Goal: Task Accomplishment & Management: Manage account settings

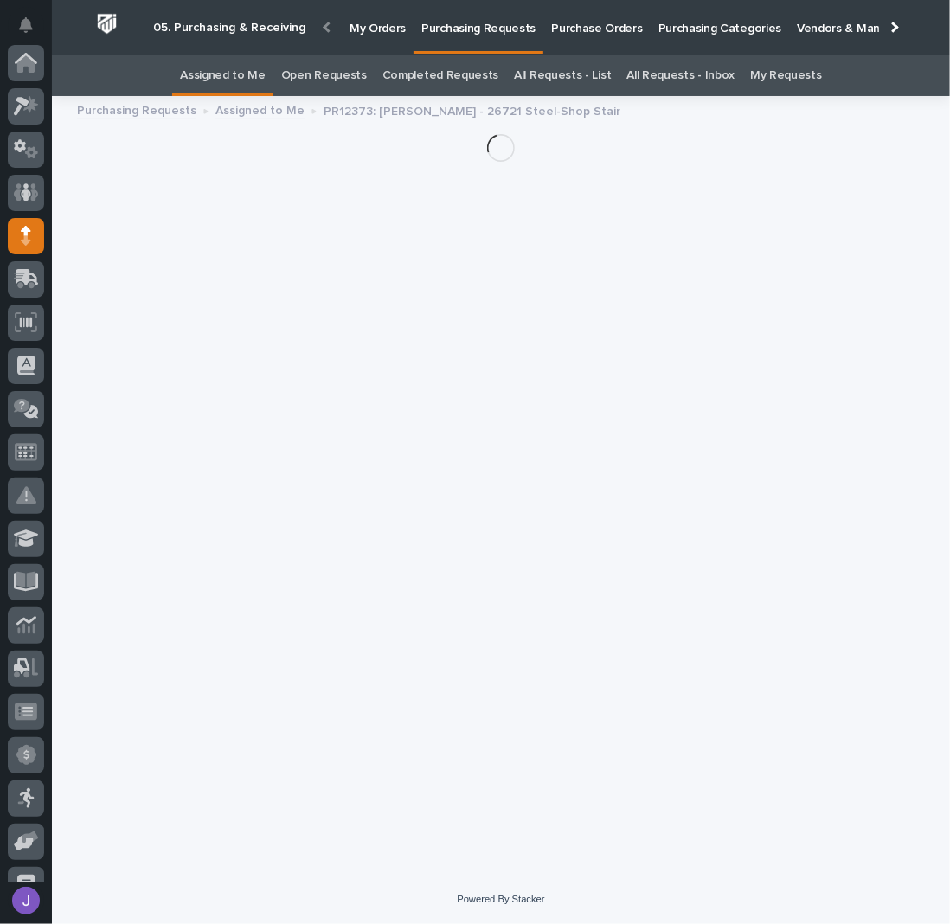
scroll to position [173, 0]
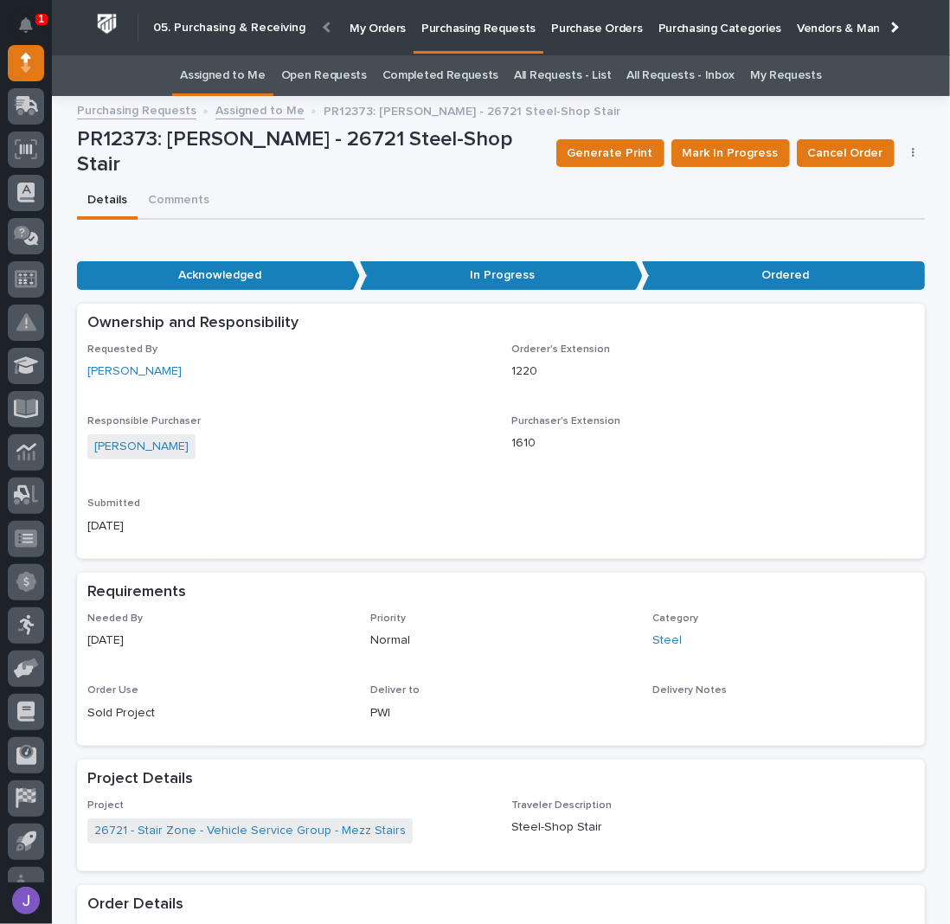
click at [261, 80] on link "Assigned to Me" at bounding box center [223, 75] width 86 height 41
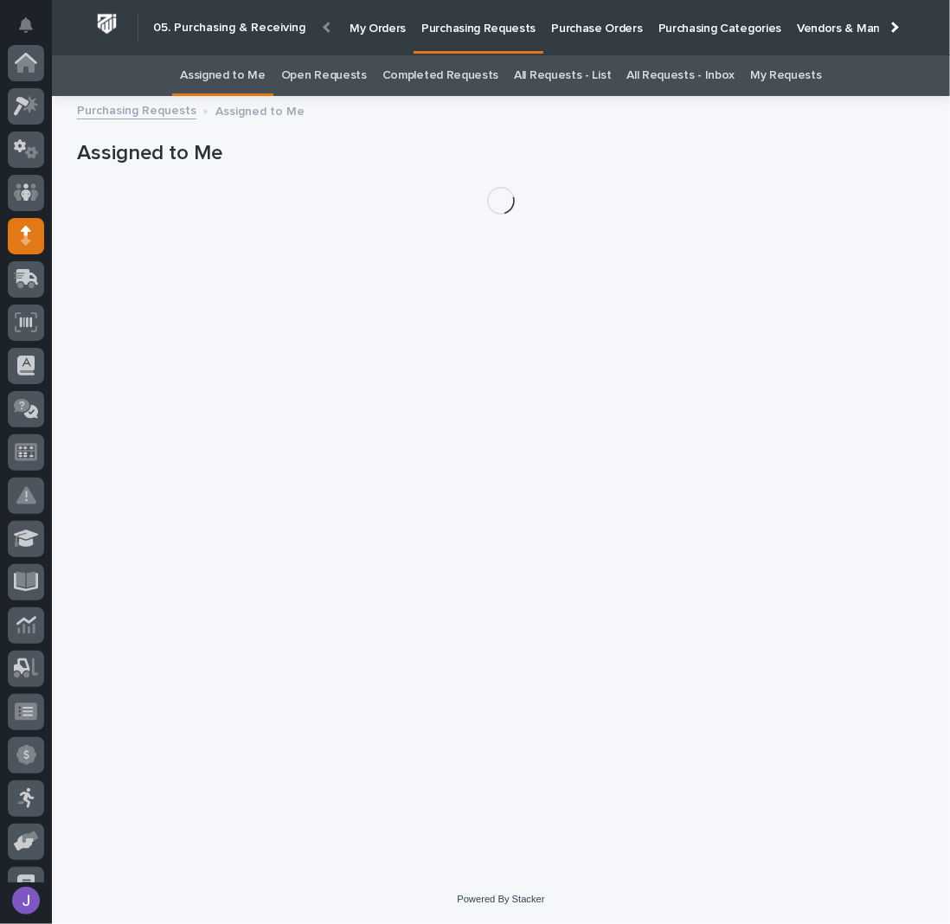
scroll to position [173, 0]
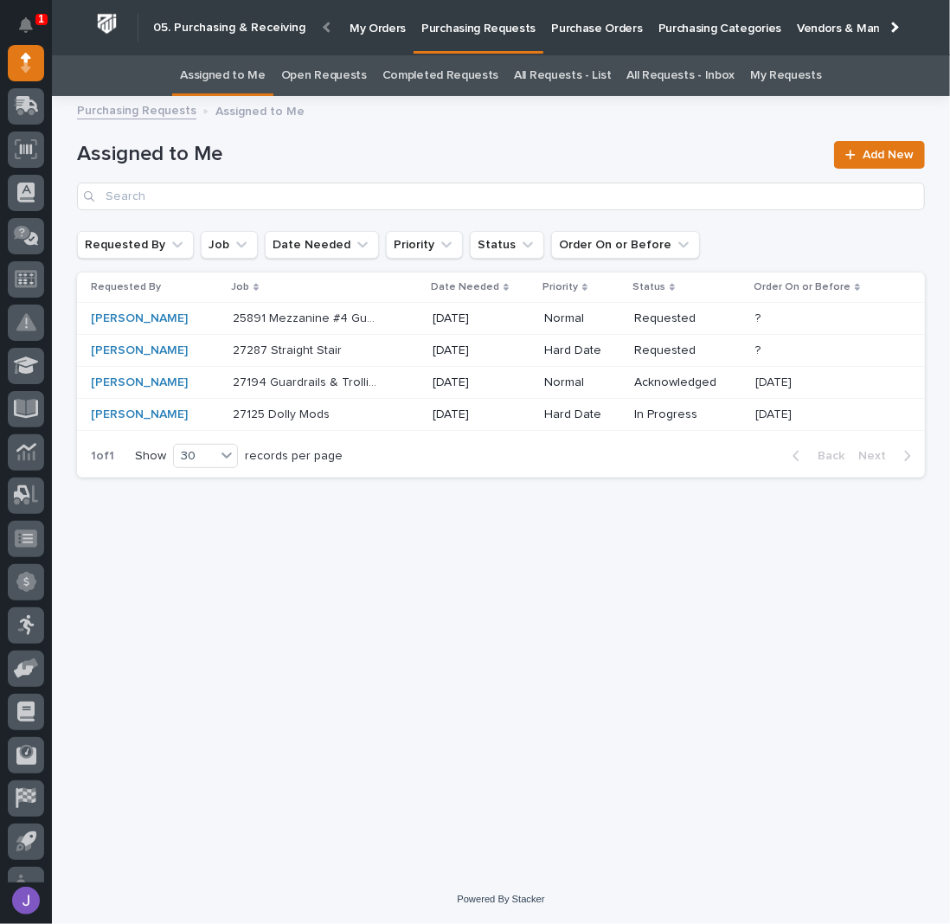
click at [399, 377] on div "27194 Guardrails & Trollies 27194 Guardrails & Trollies" at bounding box center [326, 382] width 186 height 29
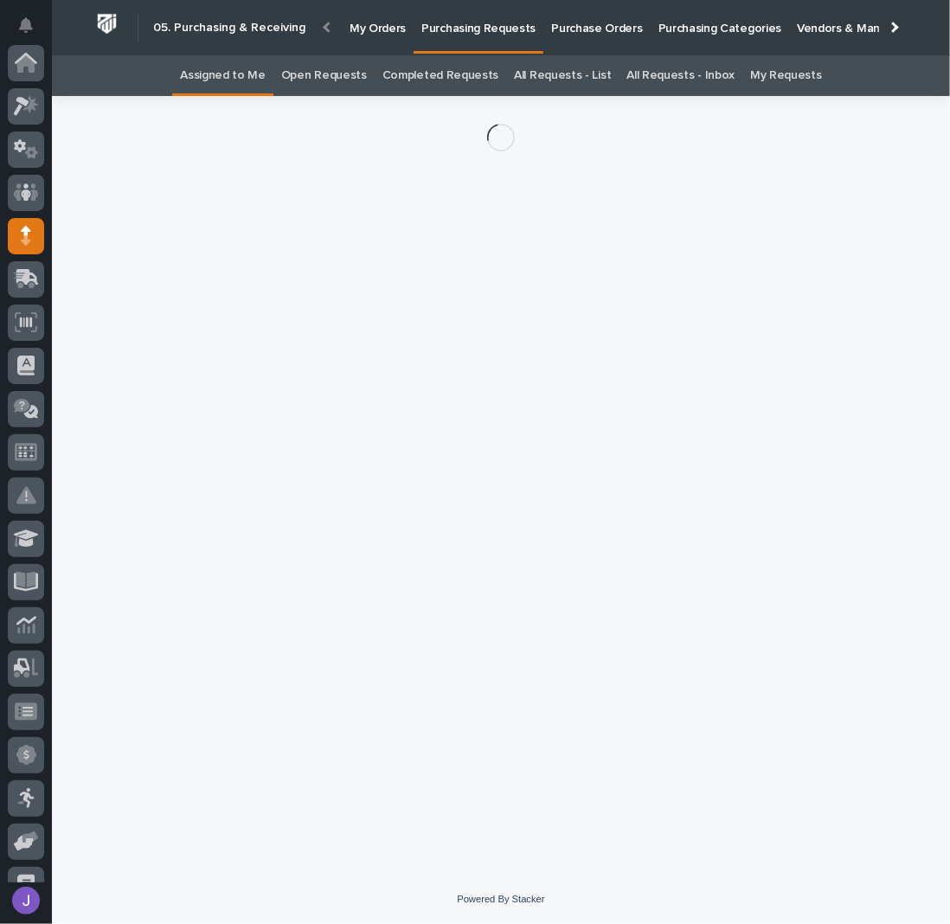
scroll to position [173, 0]
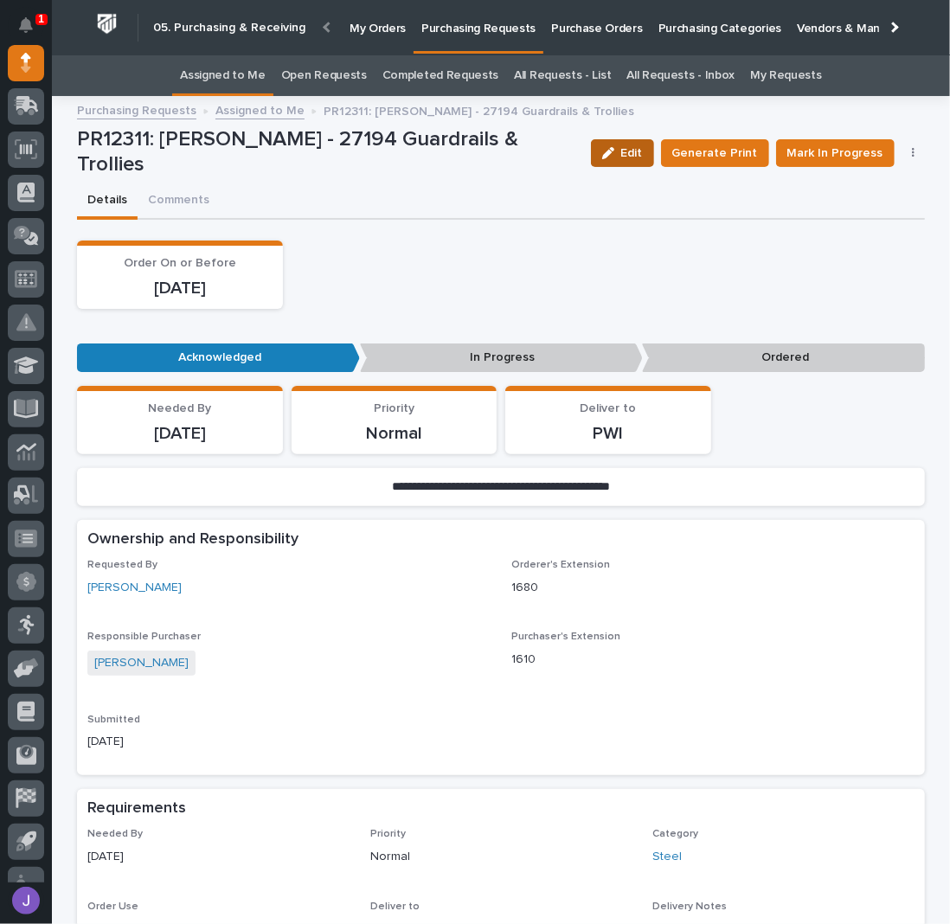
click at [614, 151] on icon "button" at bounding box center [608, 153] width 12 height 12
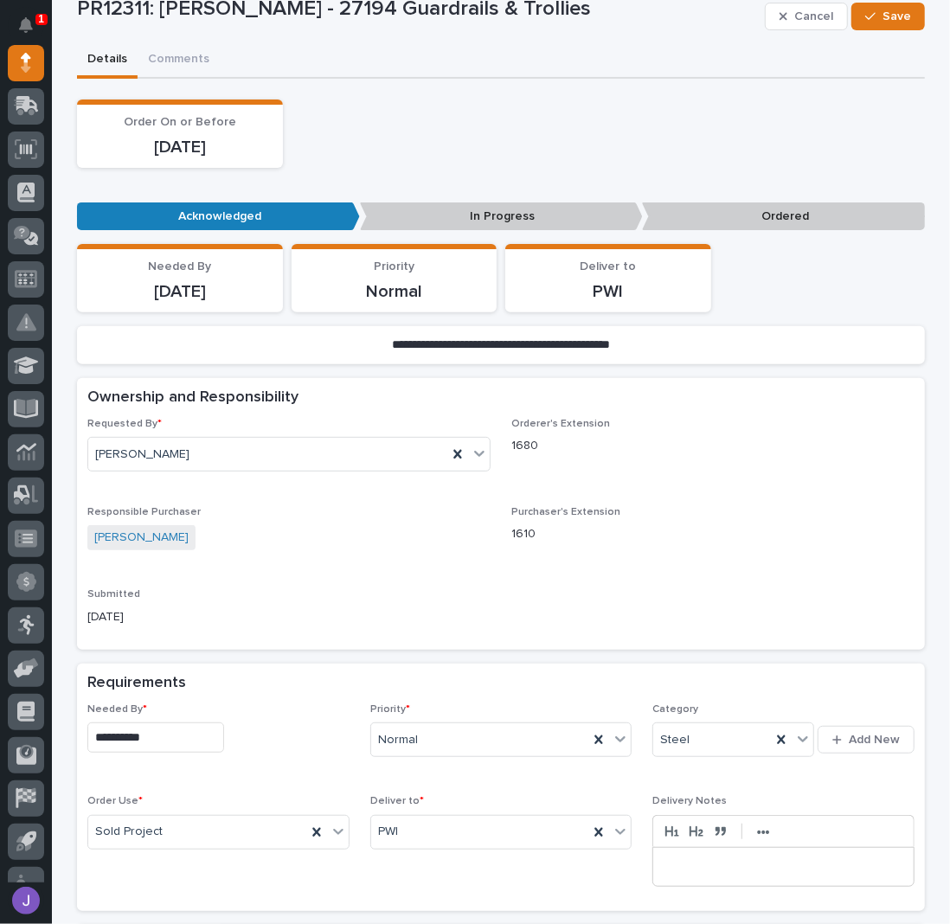
scroll to position [461, 0]
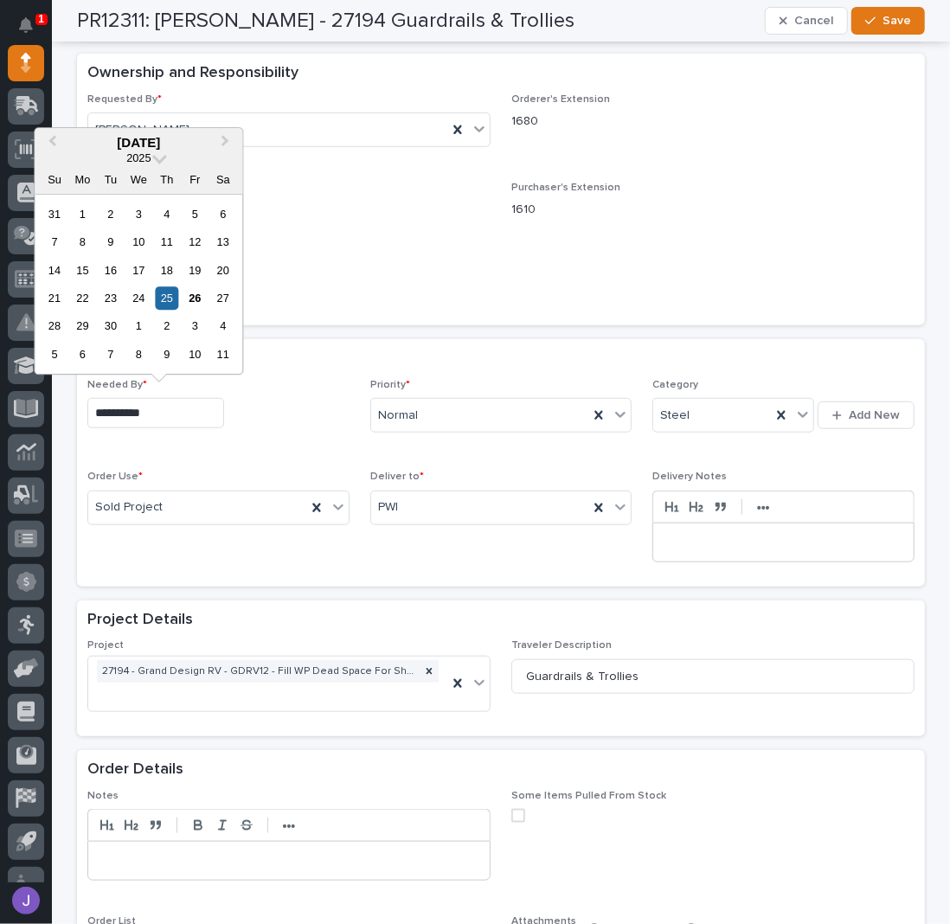
click at [168, 416] on input "**********" at bounding box center [155, 413] width 137 height 30
click at [78, 327] on div "29" at bounding box center [82, 326] width 23 height 23
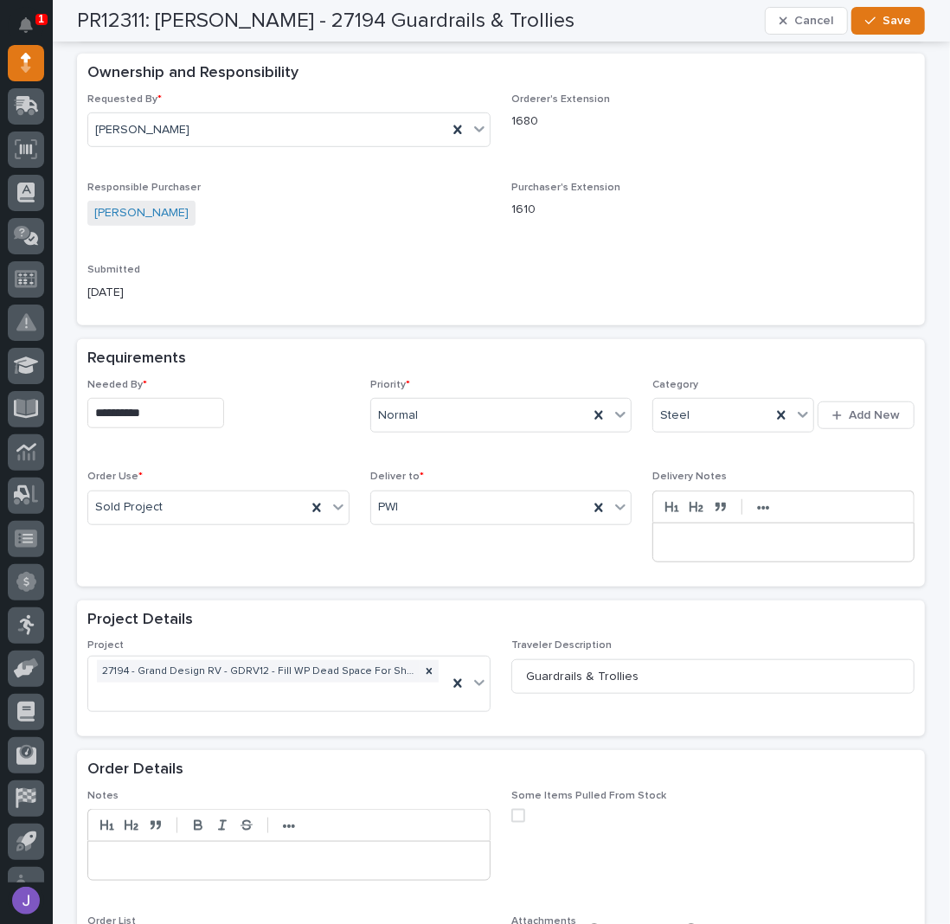
type input "**********"
click at [893, 16] on span "Save" at bounding box center [896, 21] width 29 height 16
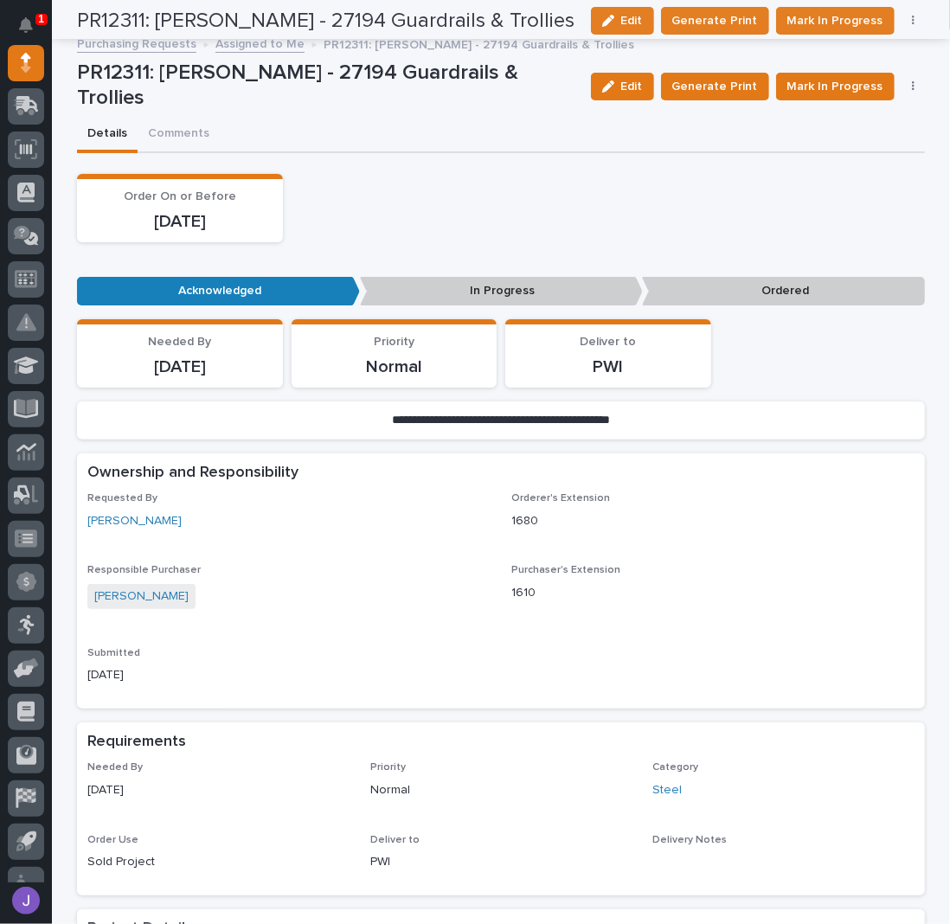
scroll to position [0, 0]
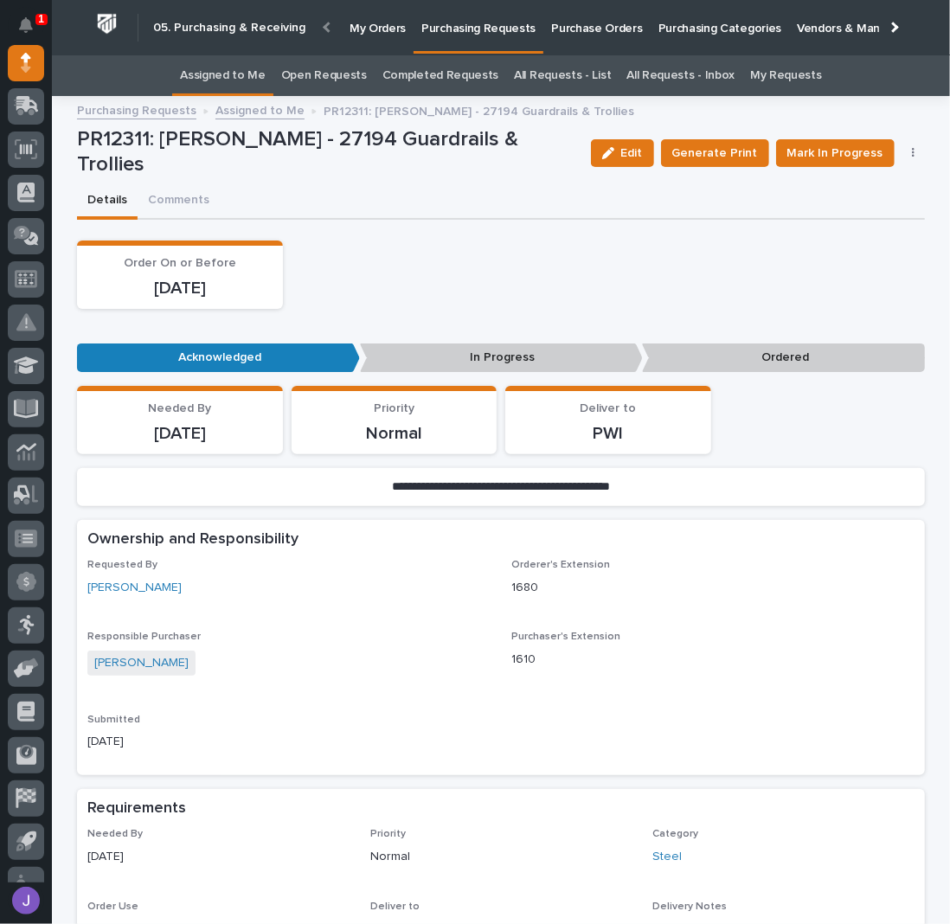
click at [266, 73] on link "Assigned to Me" at bounding box center [223, 75] width 86 height 41
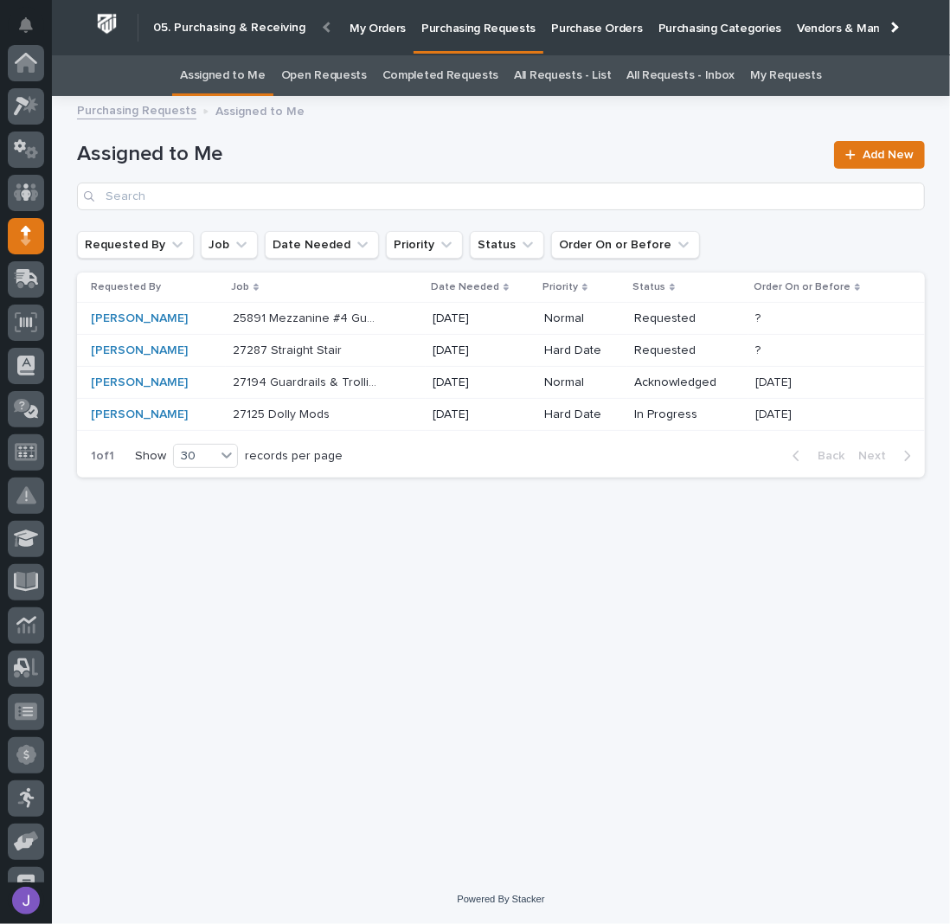
scroll to position [173, 0]
click at [397, 317] on div "25891 Mezzanine #4 Guardrail 25891 Mezzanine #4 Guardrail" at bounding box center [326, 318] width 186 height 29
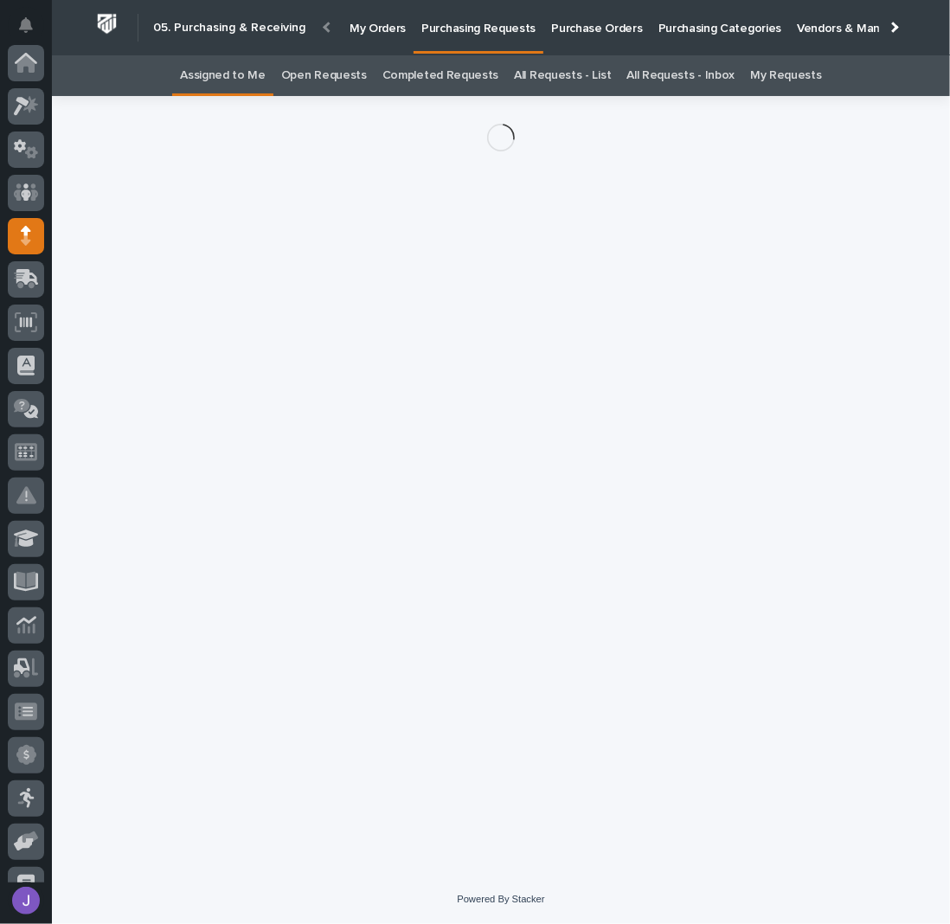
scroll to position [173, 0]
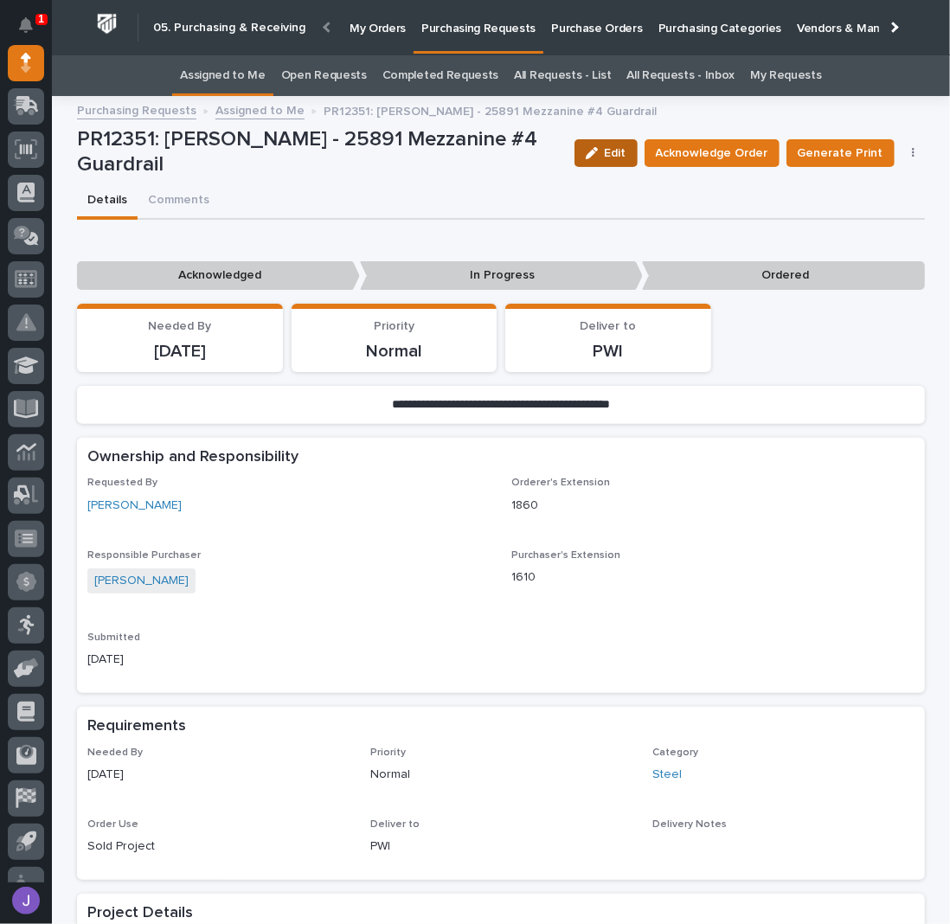
click at [633, 158] on button "Edit" at bounding box center [605, 153] width 63 height 28
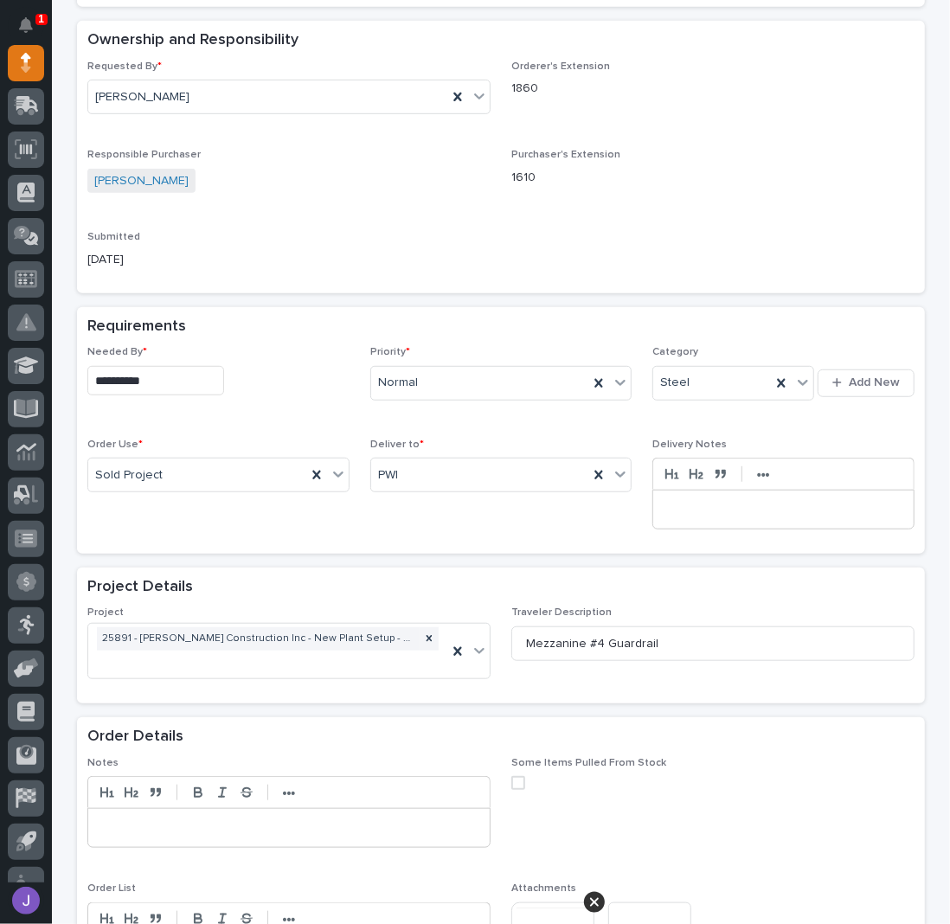
scroll to position [461, 0]
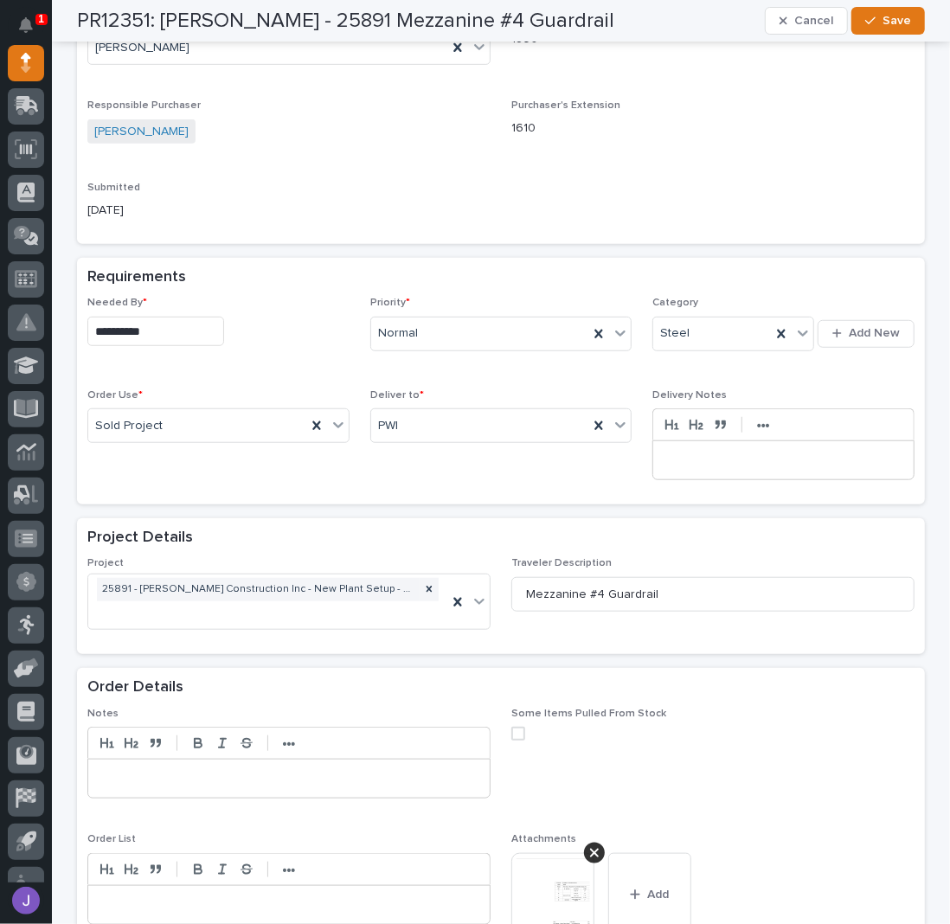
click at [192, 335] on input "**********" at bounding box center [155, 332] width 137 height 30
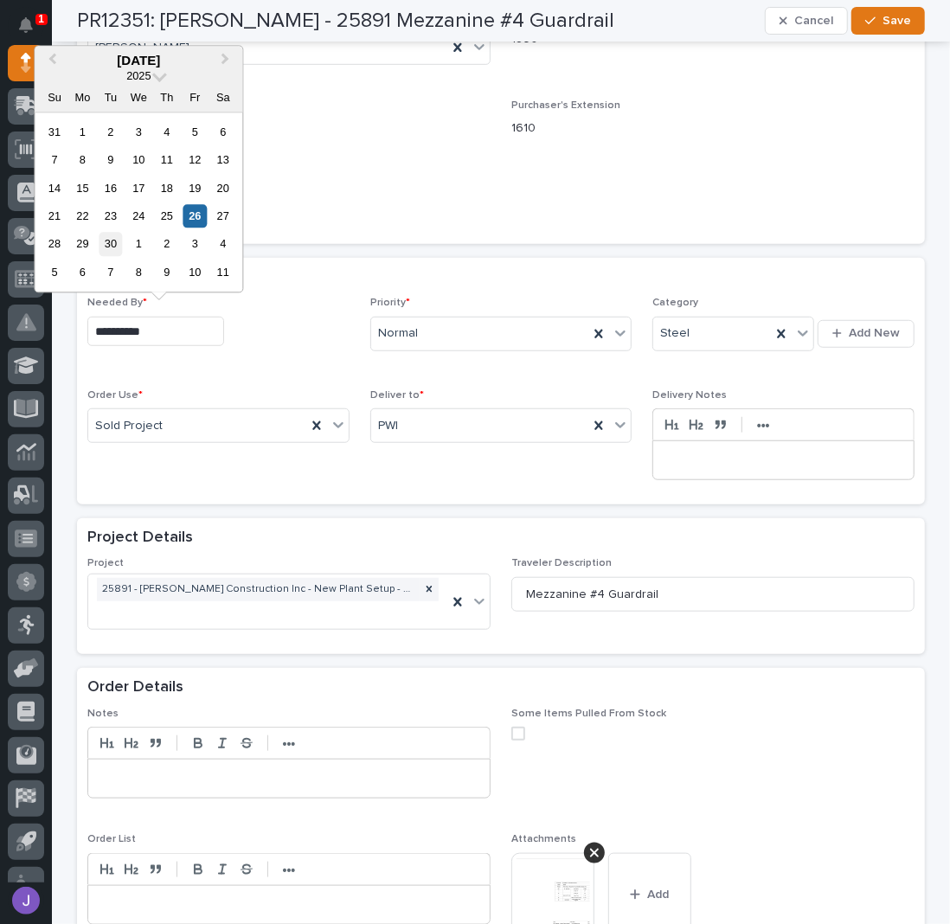
click at [111, 241] on div "30" at bounding box center [110, 244] width 23 height 23
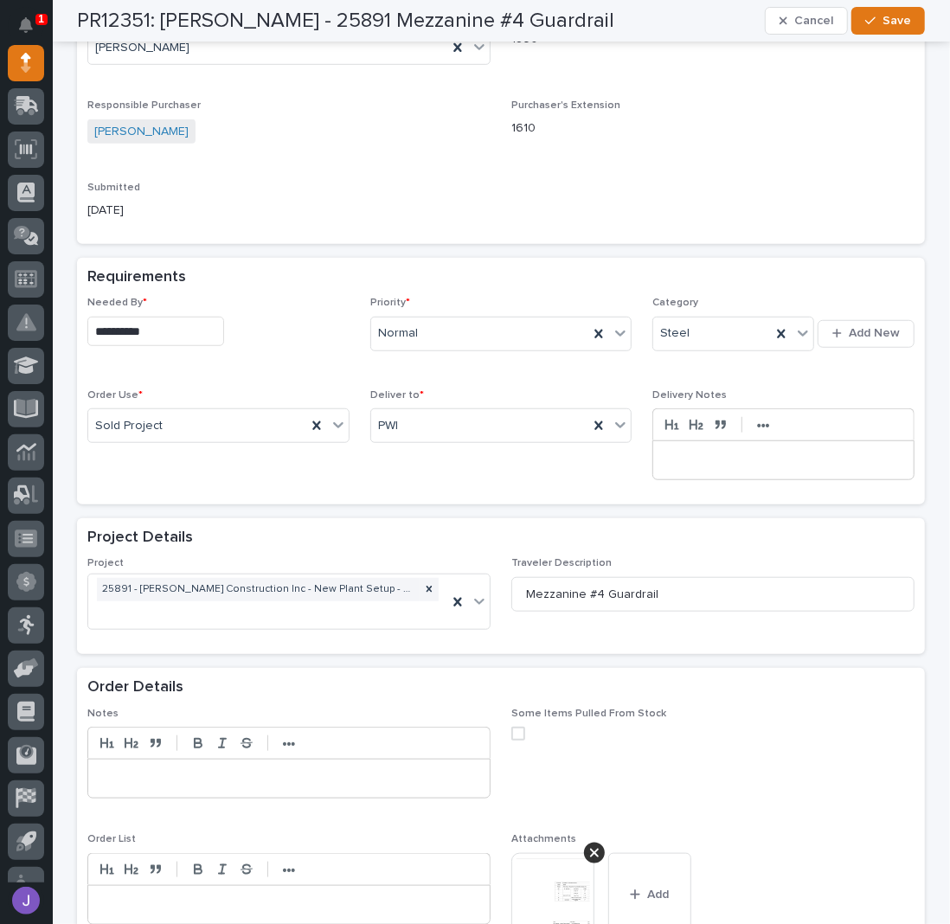
type input "**********"
click at [882, 27] on span "Save" at bounding box center [896, 21] width 29 height 16
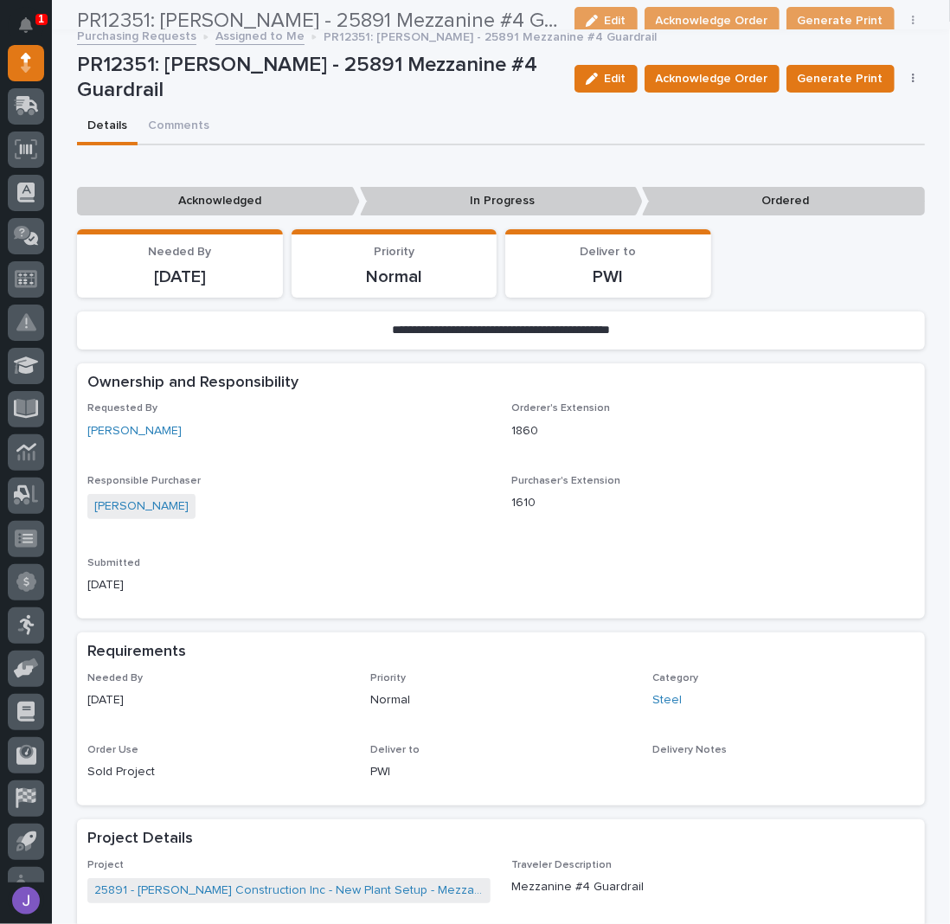
scroll to position [0, 0]
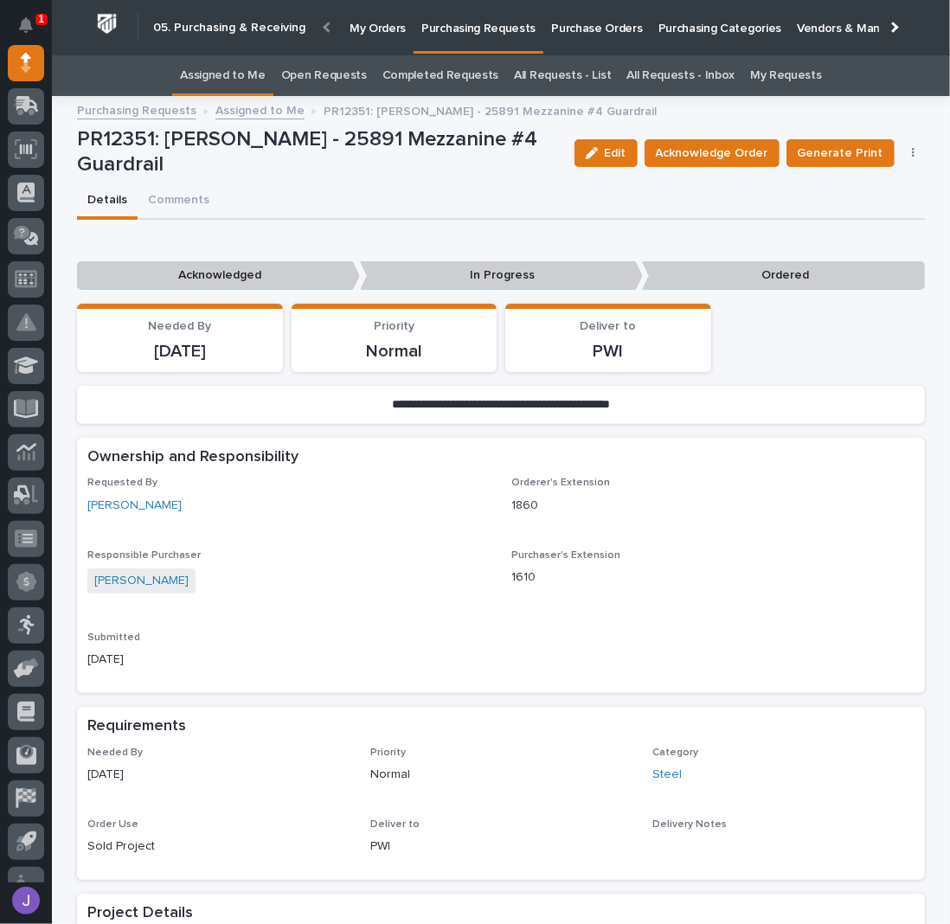
click at [240, 65] on link "Assigned to Me" at bounding box center [223, 75] width 86 height 41
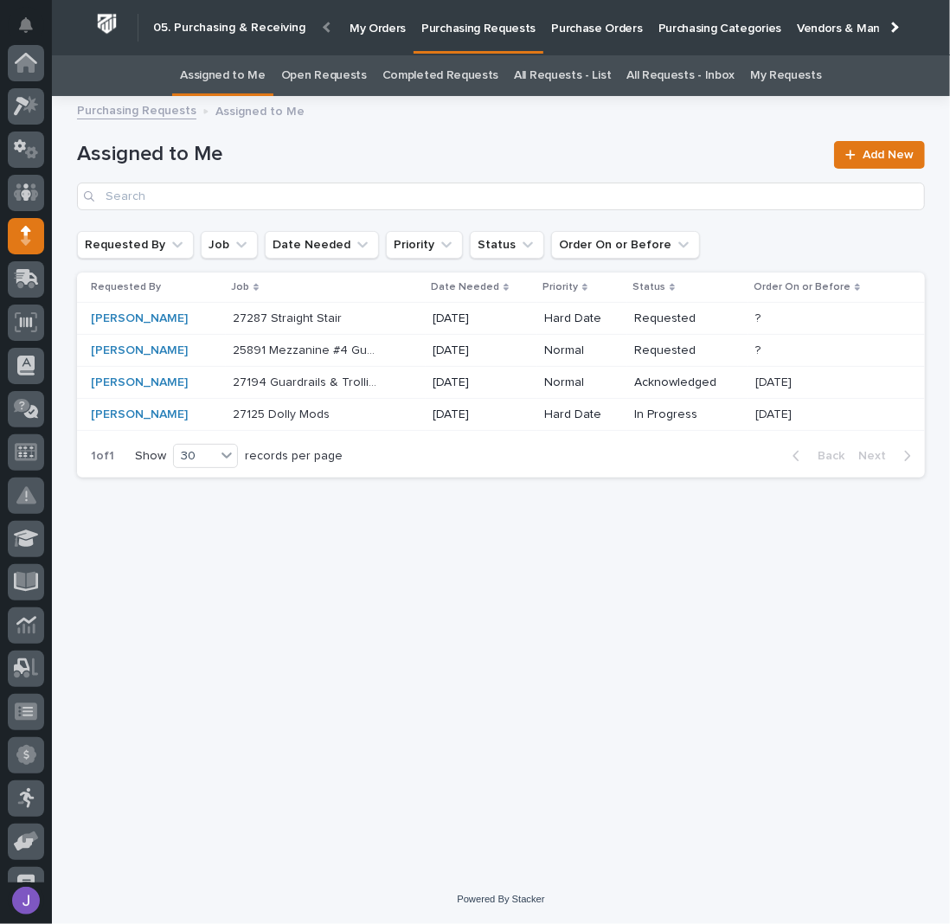
scroll to position [173, 0]
click at [272, 522] on div "Loading... Saving… Loading... Saving… Assigned to Me Add New Requested By Job D…" at bounding box center [500, 468] width 865 height 725
click at [374, 318] on div "27287 Straight Stair 27287 Straight Stair" at bounding box center [326, 318] width 186 height 29
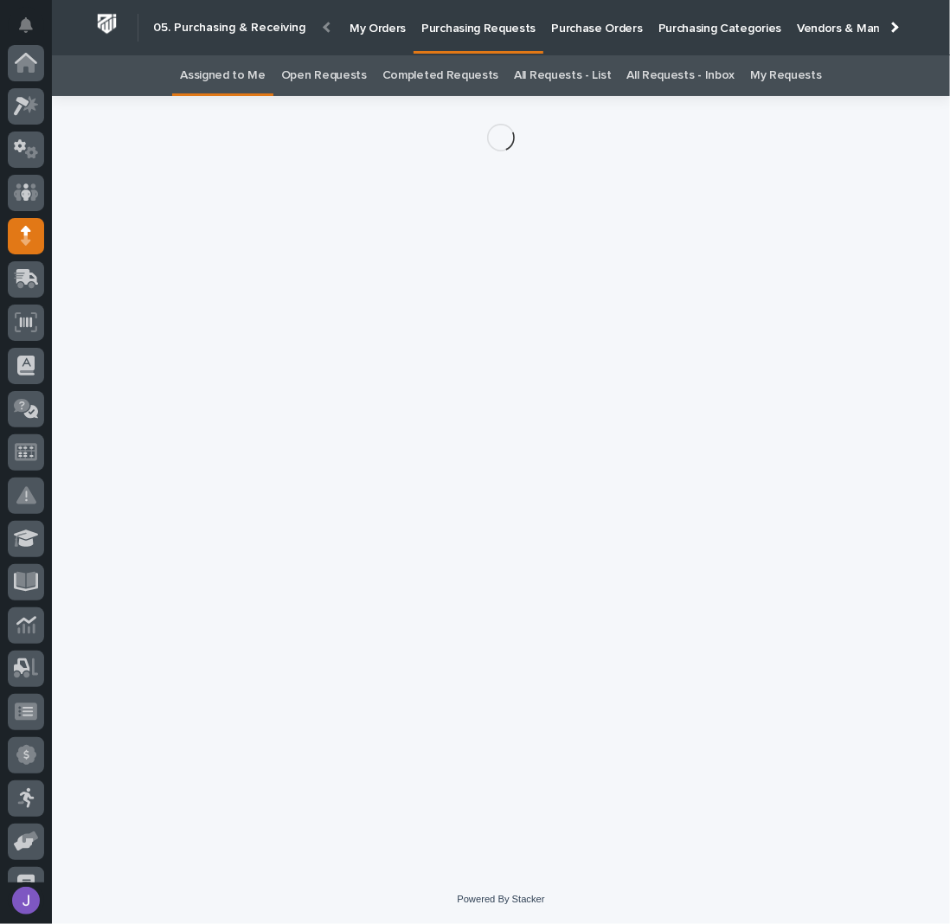
scroll to position [173, 0]
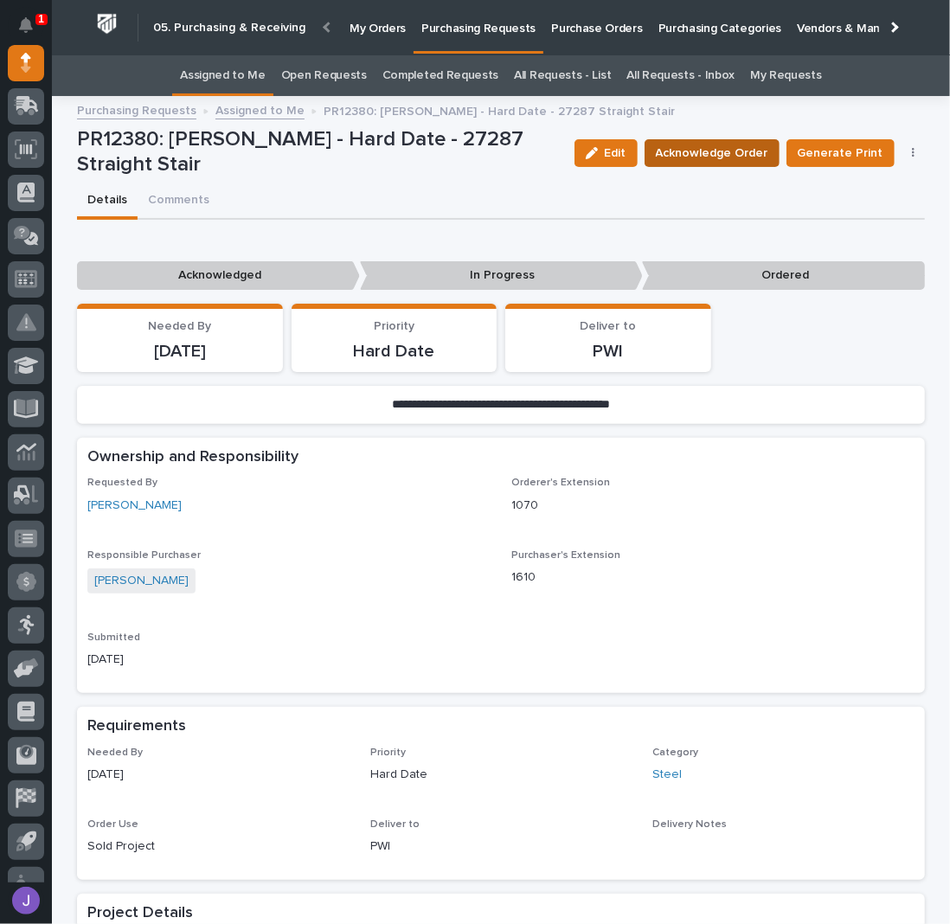
click at [664, 158] on span "Acknowledge Order" at bounding box center [712, 153] width 112 height 21
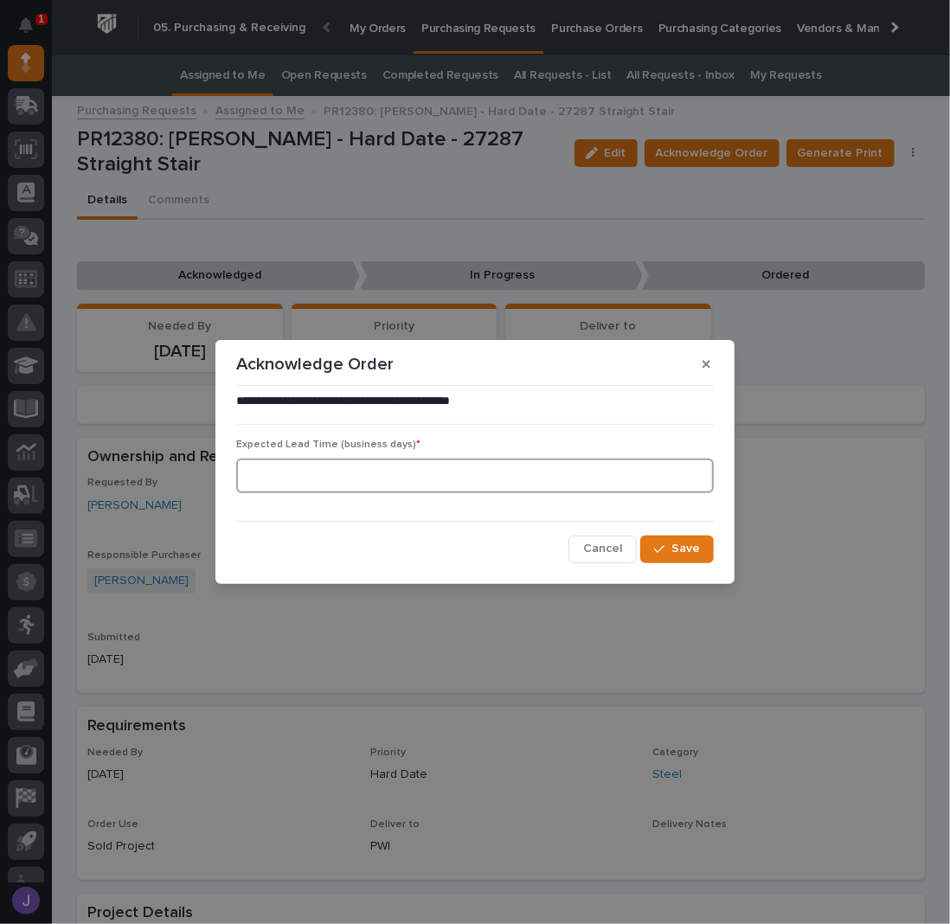
click at [336, 484] on input at bounding box center [474, 475] width 477 height 35
type input "0"
click at [694, 561] on div "**********" at bounding box center [475, 477] width 486 height 178
click at [682, 551] on span "Save" at bounding box center [685, 549] width 29 height 16
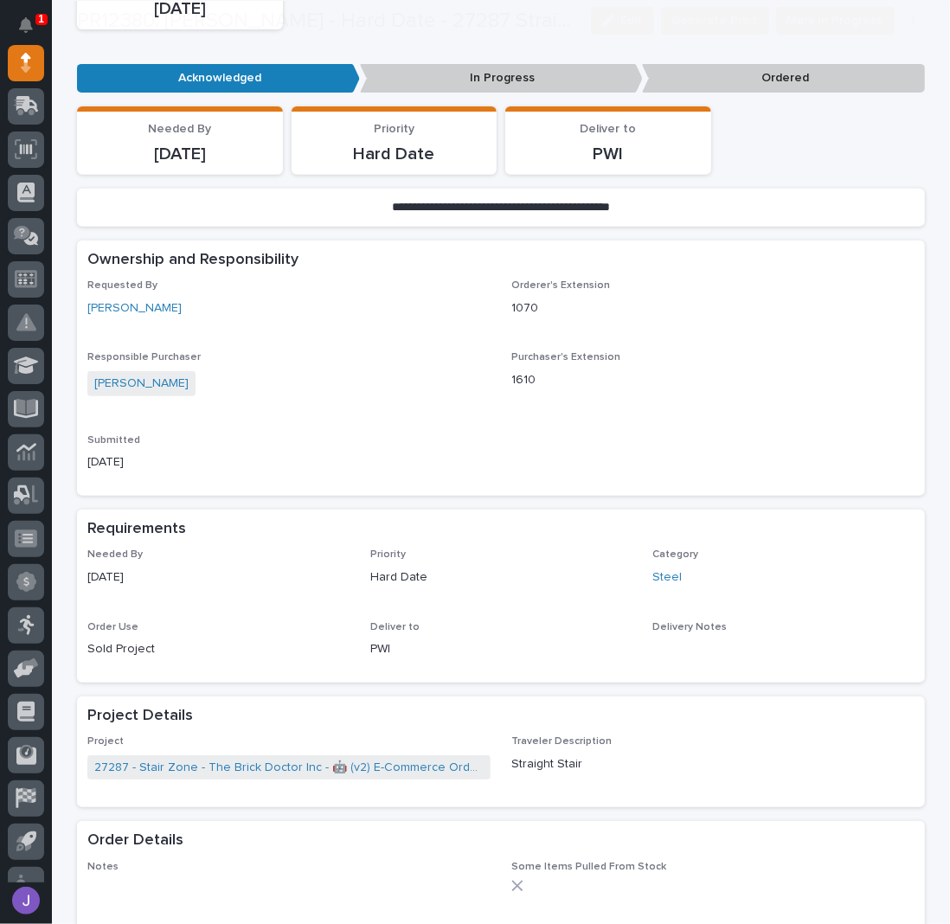
scroll to position [576, 0]
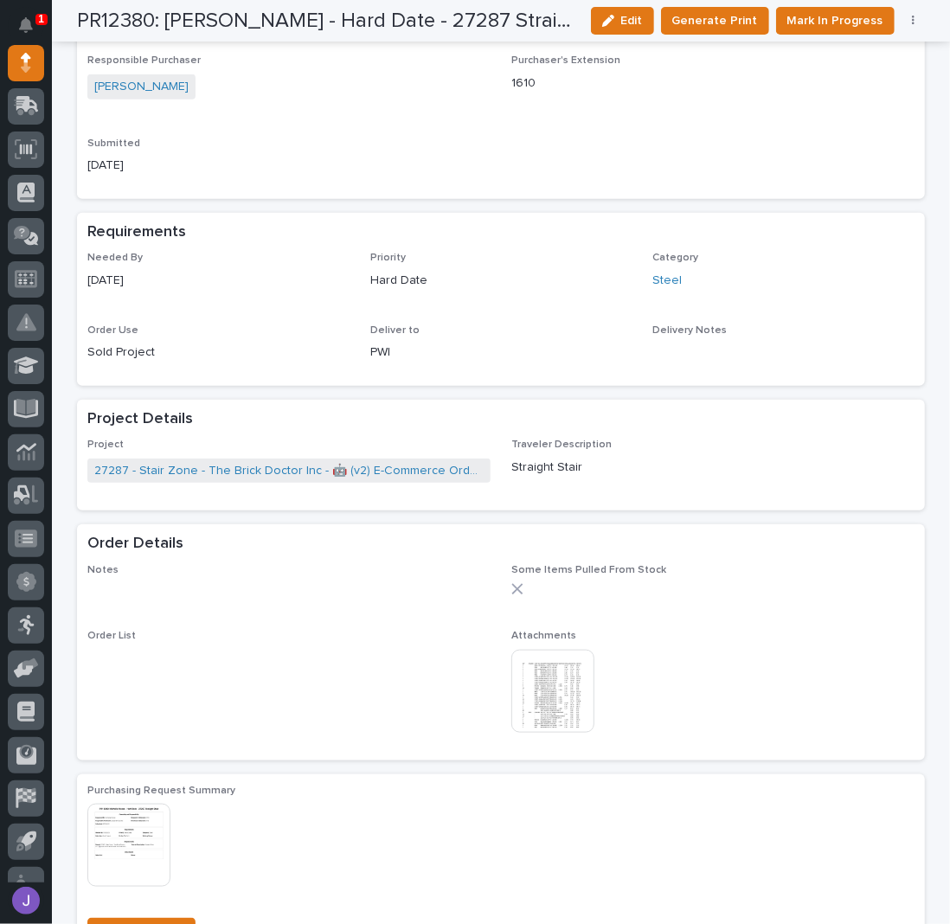
click at [551, 666] on img at bounding box center [552, 691] width 83 height 83
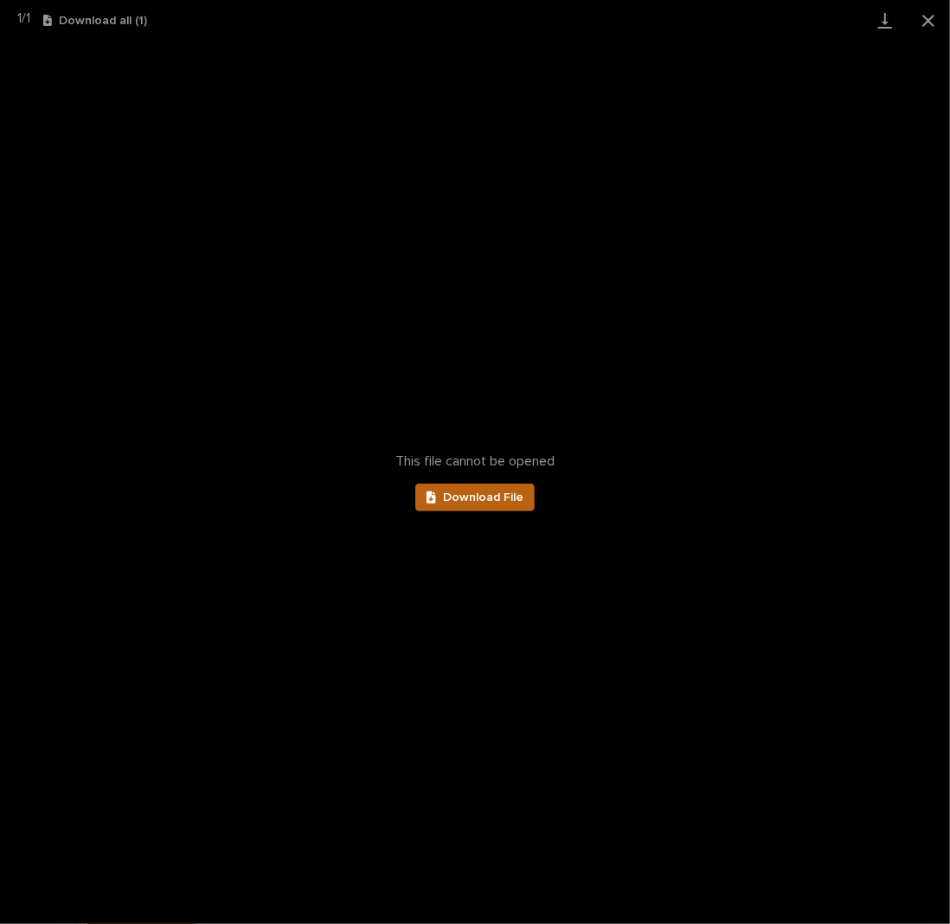
click at [509, 505] on link "Download File" at bounding box center [474, 497] width 119 height 28
click at [922, 16] on button "Close gallery" at bounding box center [927, 20] width 43 height 41
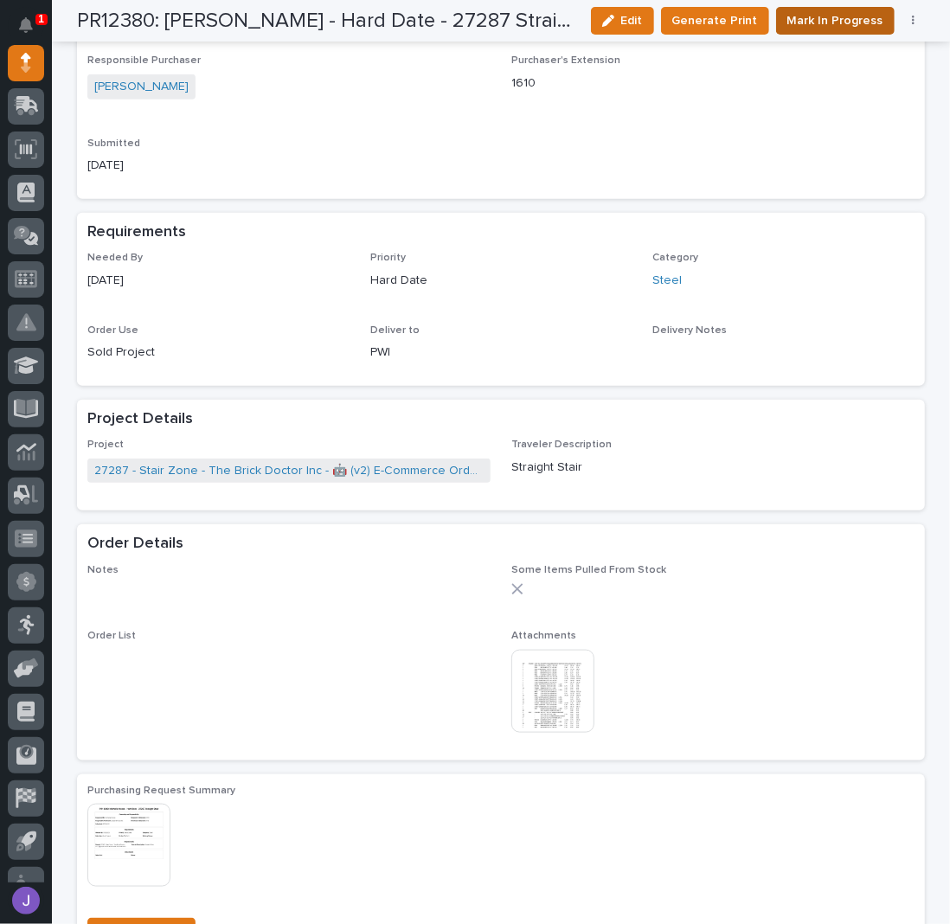
click at [864, 22] on span "Mark In Progress" at bounding box center [835, 20] width 96 height 21
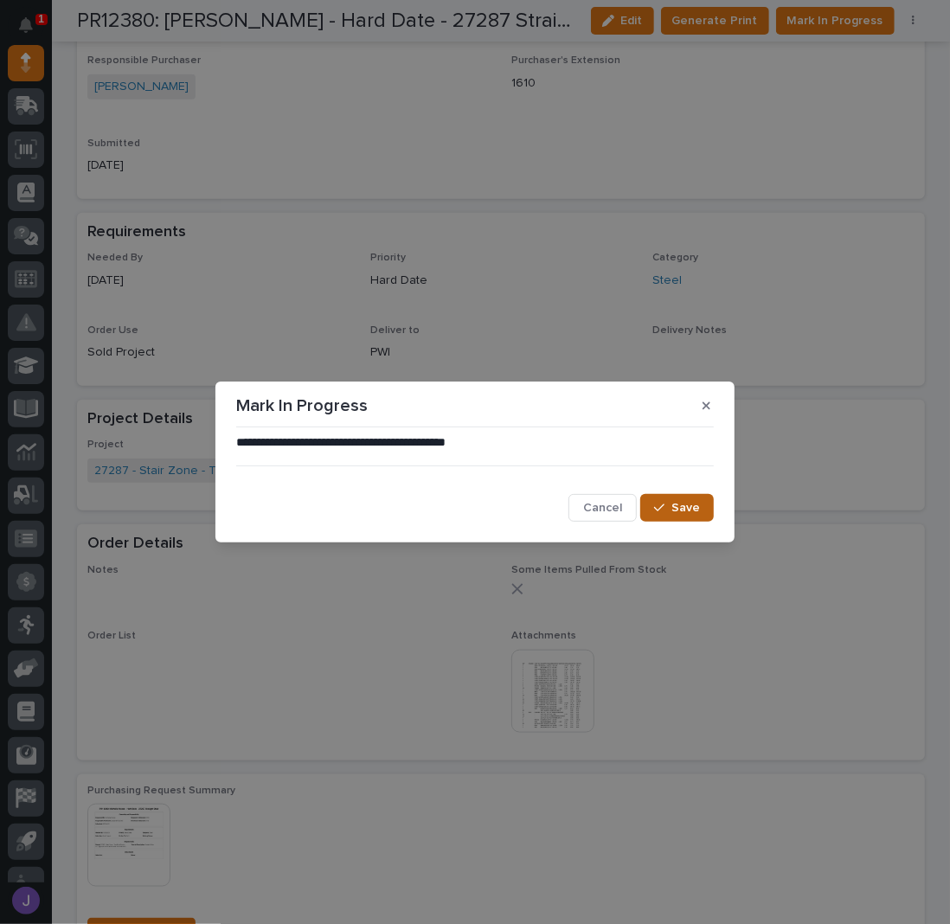
click at [682, 509] on span "Save" at bounding box center [685, 508] width 29 height 16
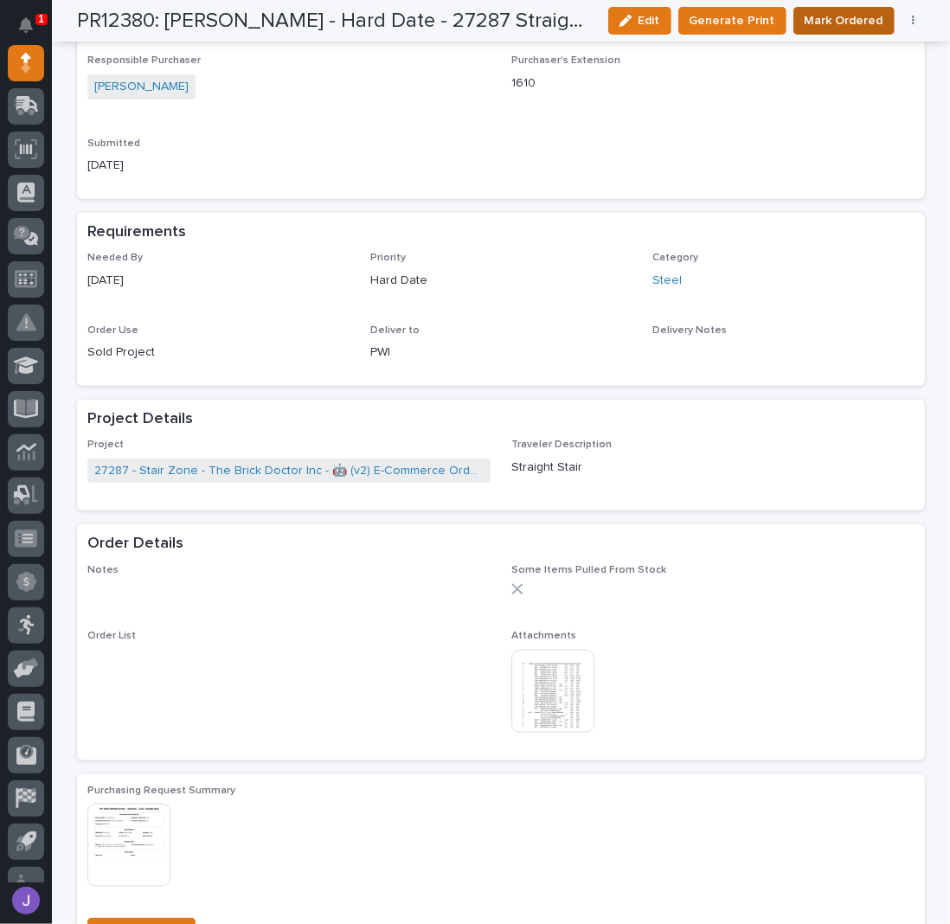
click at [838, 29] on span "Mark Ordered" at bounding box center [843, 20] width 79 height 21
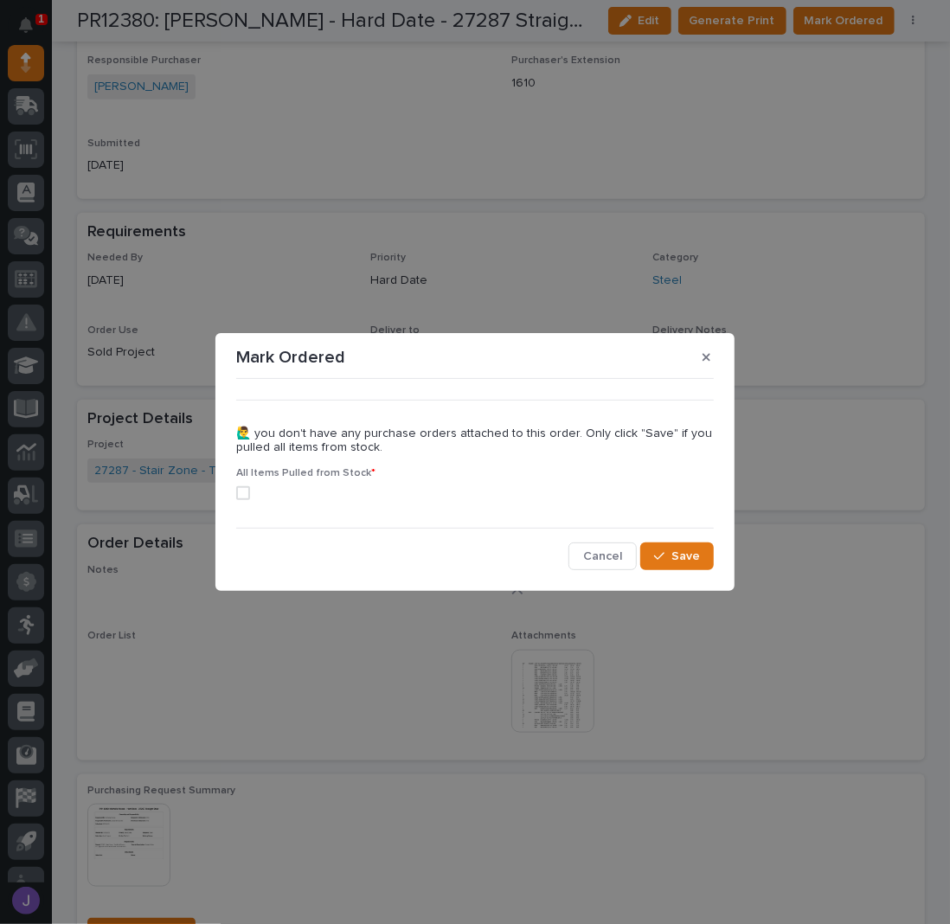
click at [242, 501] on div "All Items Pulled from Stock *" at bounding box center [474, 490] width 477 height 47
click at [246, 494] on span at bounding box center [243, 493] width 14 height 14
click at [695, 556] on span "Save" at bounding box center [685, 556] width 29 height 16
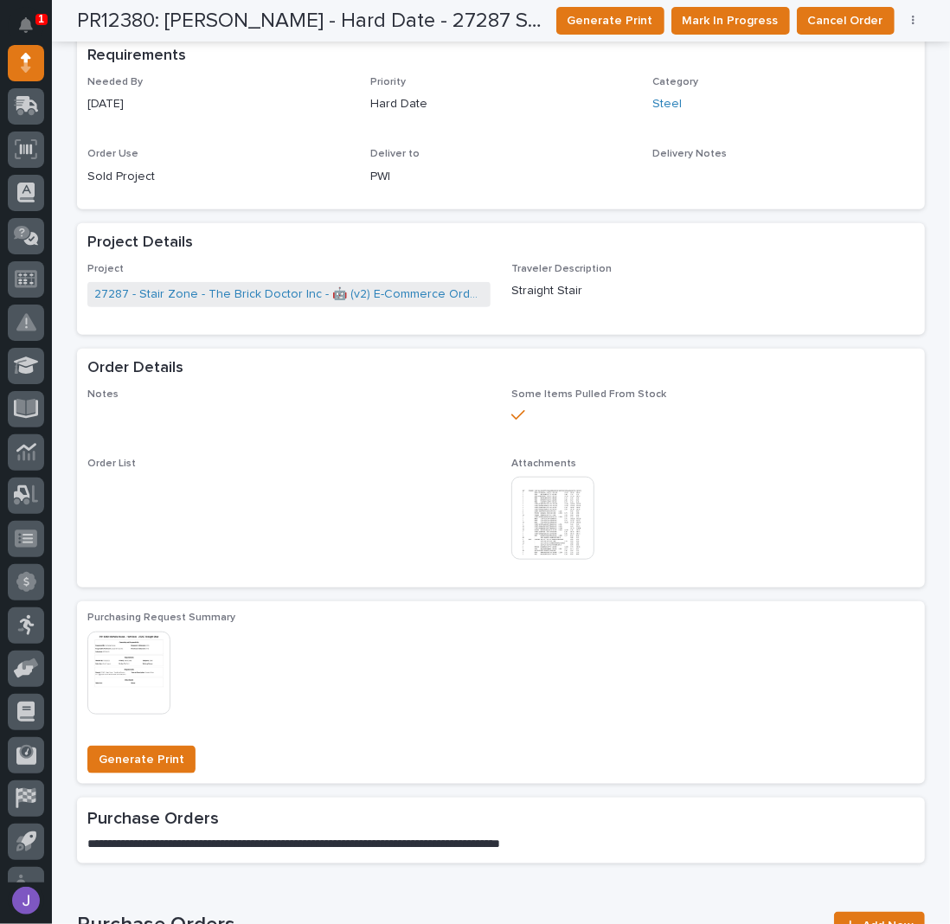
scroll to position [0, 0]
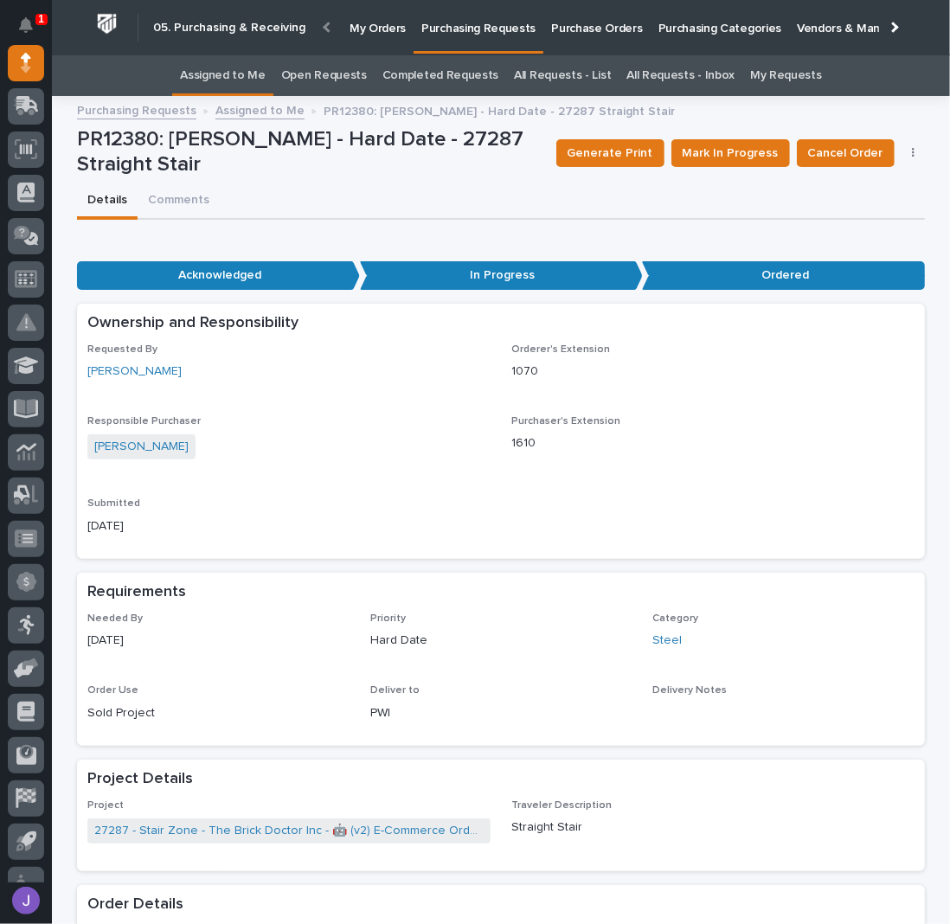
click at [233, 78] on link "Assigned to Me" at bounding box center [223, 75] width 86 height 41
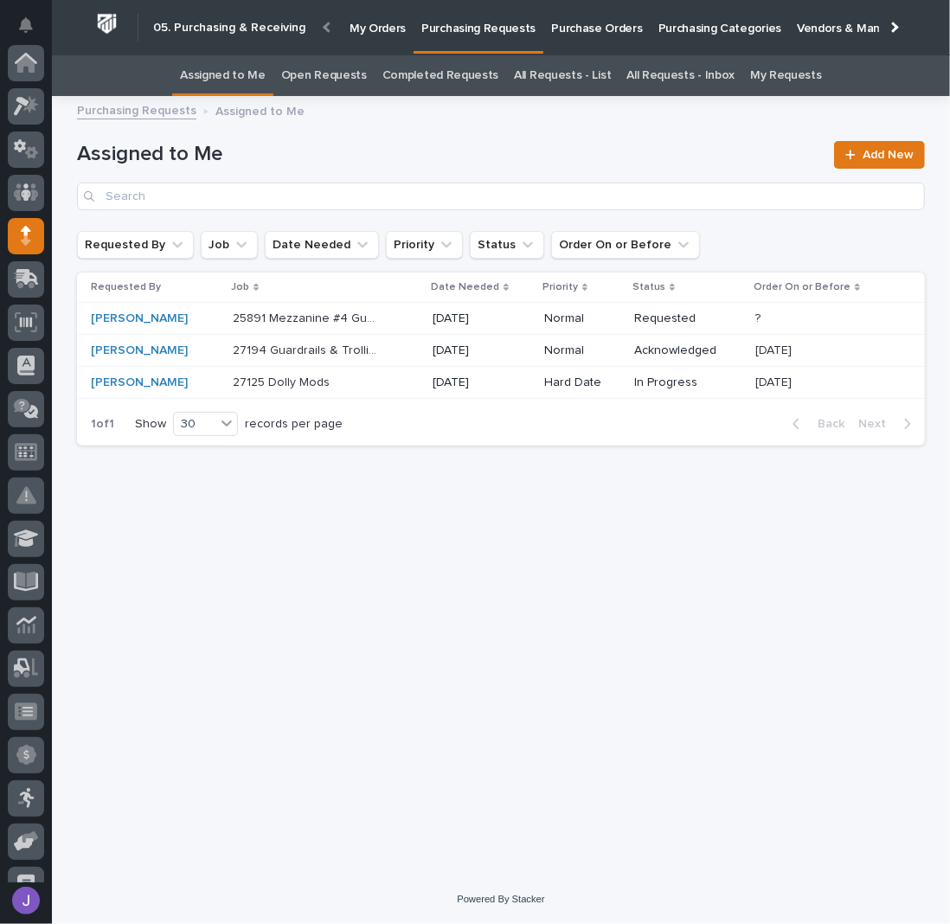
scroll to position [173, 0]
click at [350, 348] on div "27194 Guardrails & Trollies 27194 Guardrails & Trollies" at bounding box center [326, 350] width 186 height 29
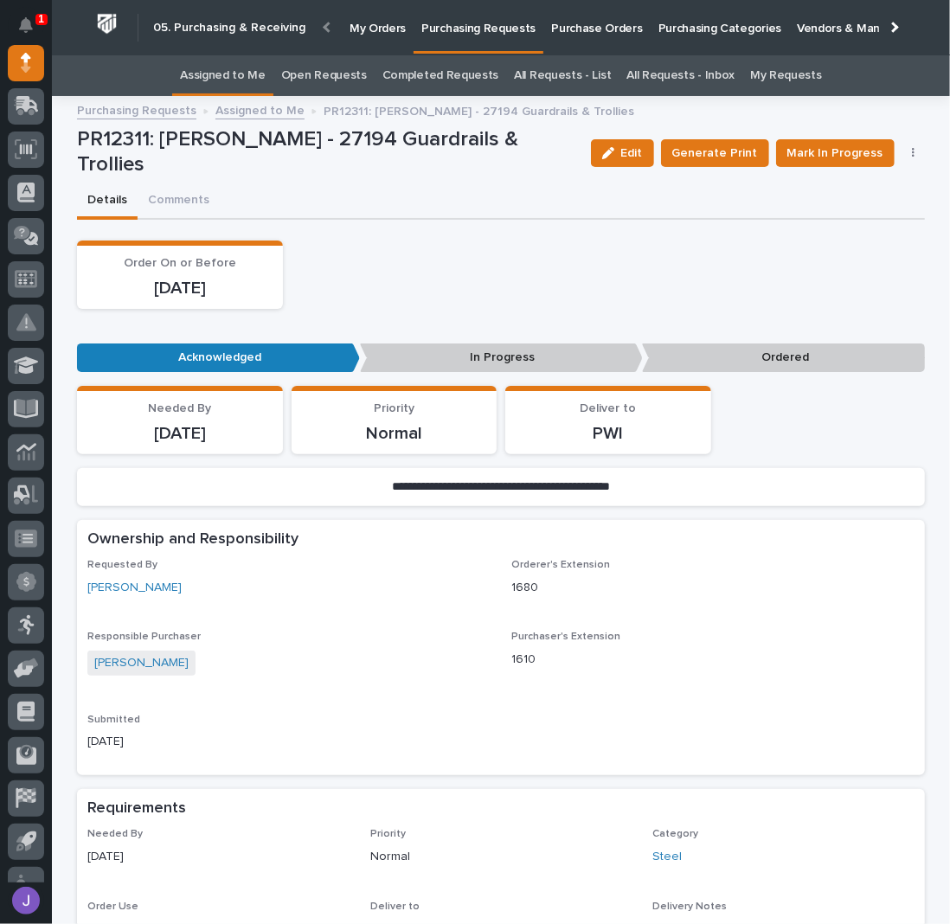
scroll to position [461, 0]
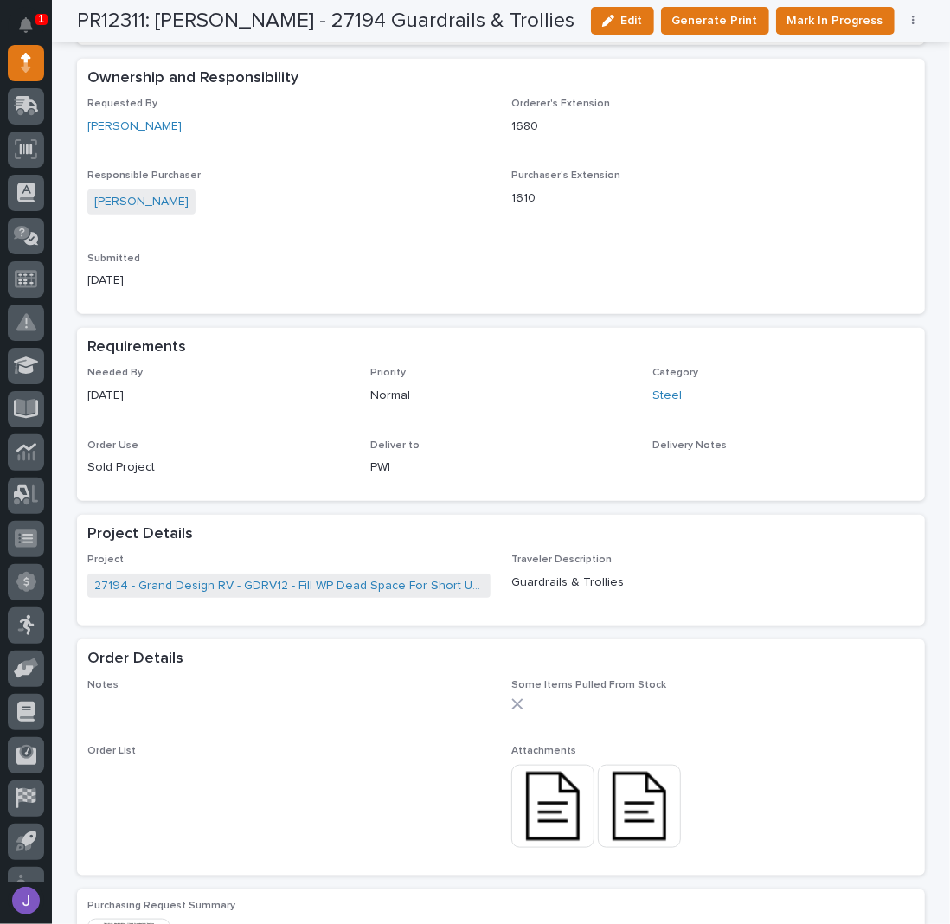
click at [556, 811] on img at bounding box center [552, 806] width 83 height 83
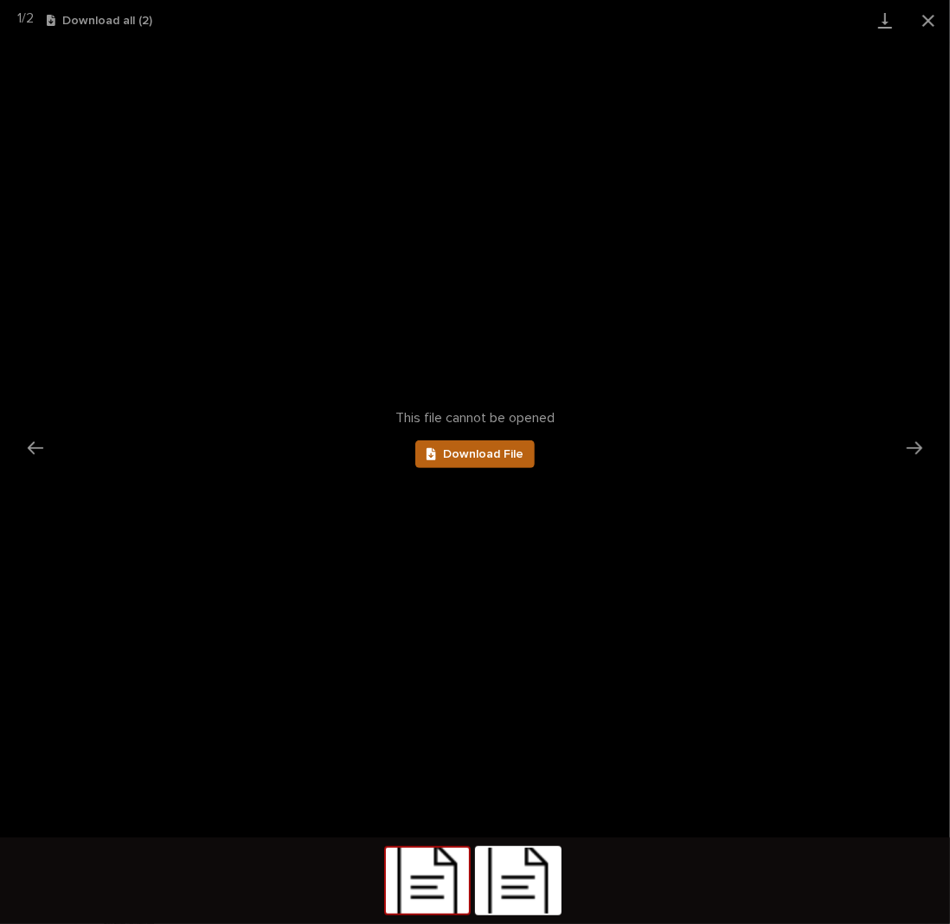
scroll to position [0, 0]
click at [476, 460] on link "Download File" at bounding box center [474, 454] width 119 height 28
click at [549, 895] on img at bounding box center [518, 881] width 83 height 66
click at [491, 446] on link "Download File" at bounding box center [474, 454] width 119 height 28
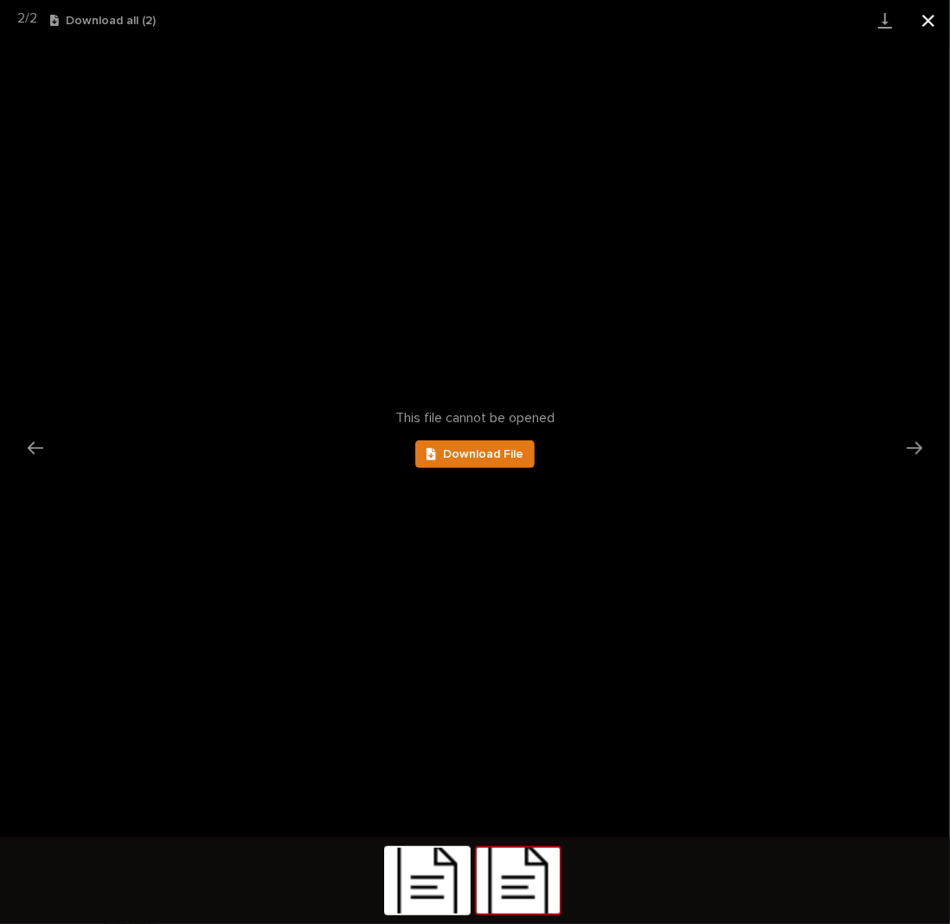
click at [935, 17] on button "Close gallery" at bounding box center [927, 20] width 43 height 41
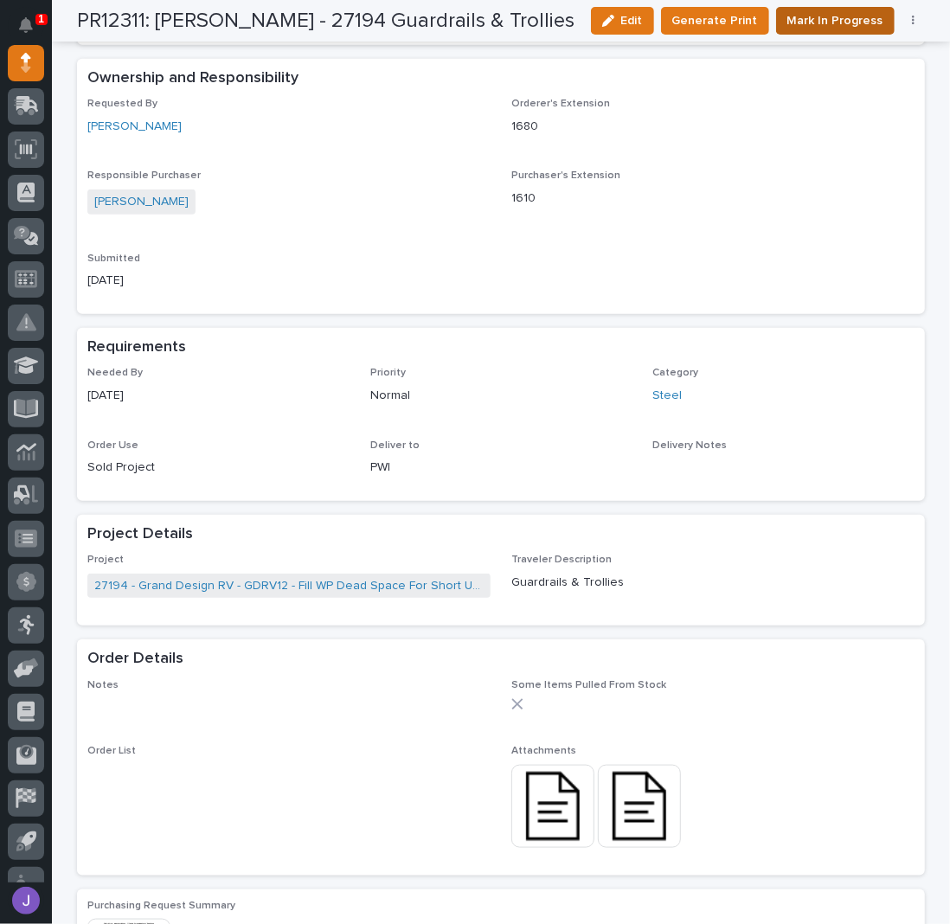
click at [841, 15] on span "Mark In Progress" at bounding box center [835, 20] width 96 height 21
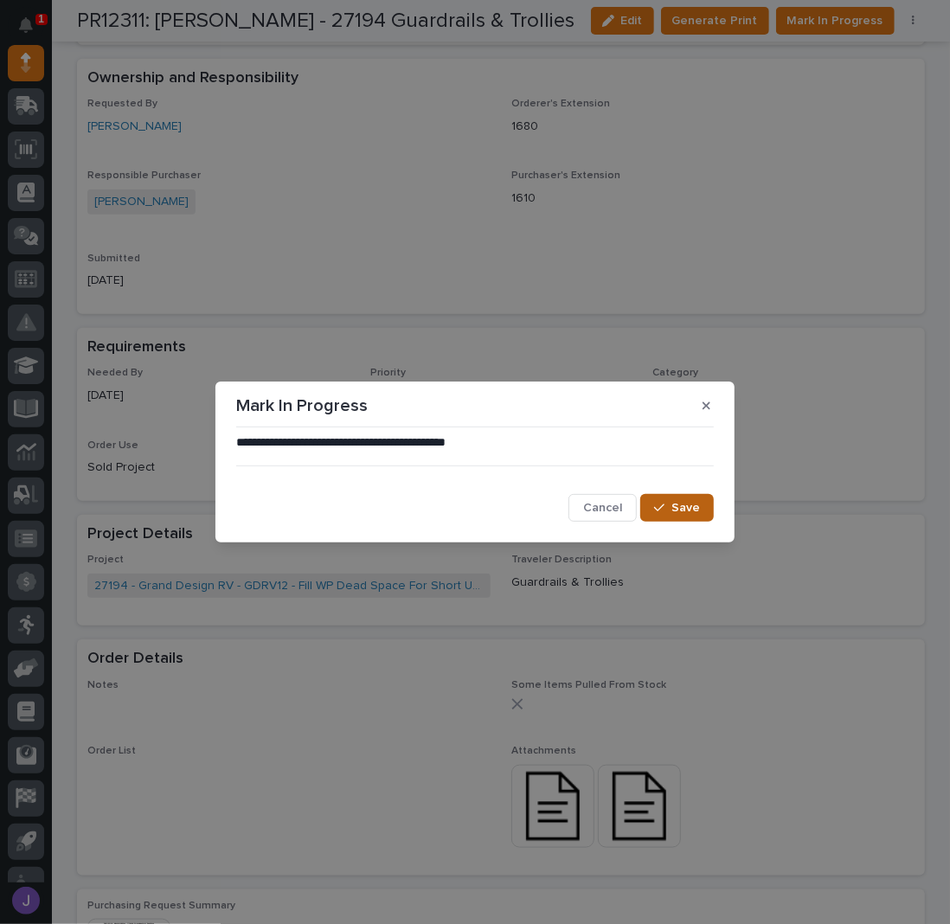
click at [693, 501] on span "Save" at bounding box center [685, 508] width 29 height 16
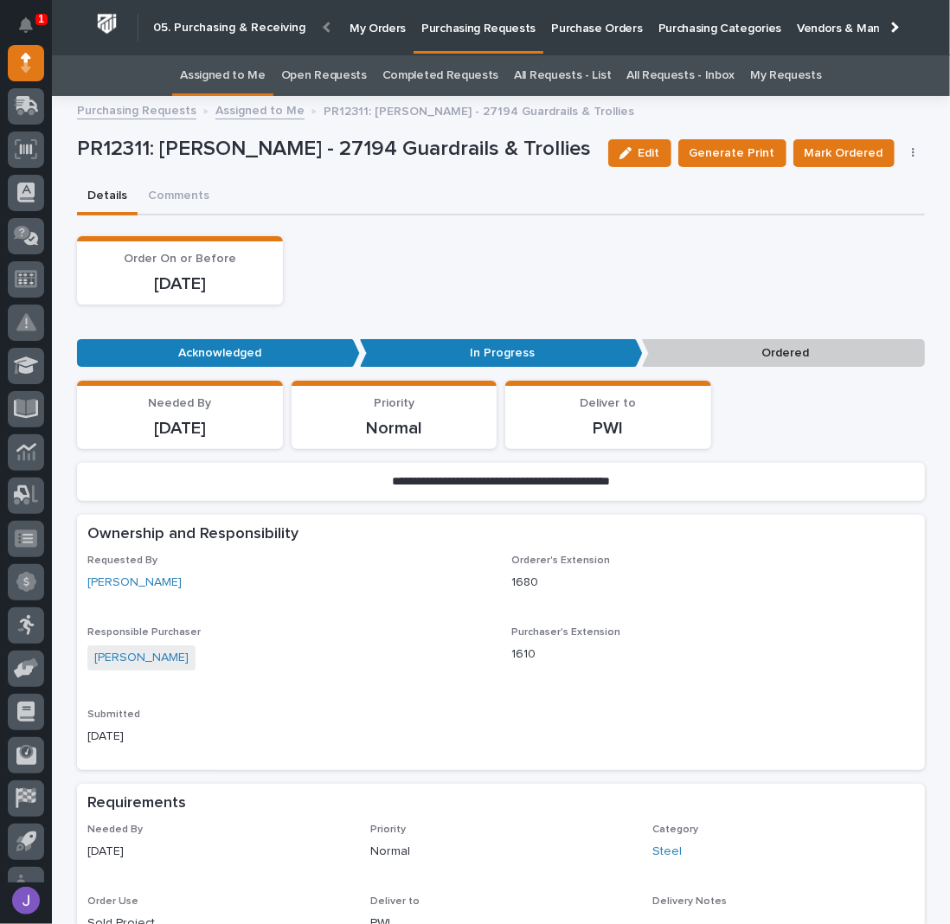
click at [246, 70] on link "Assigned to Me" at bounding box center [223, 75] width 86 height 41
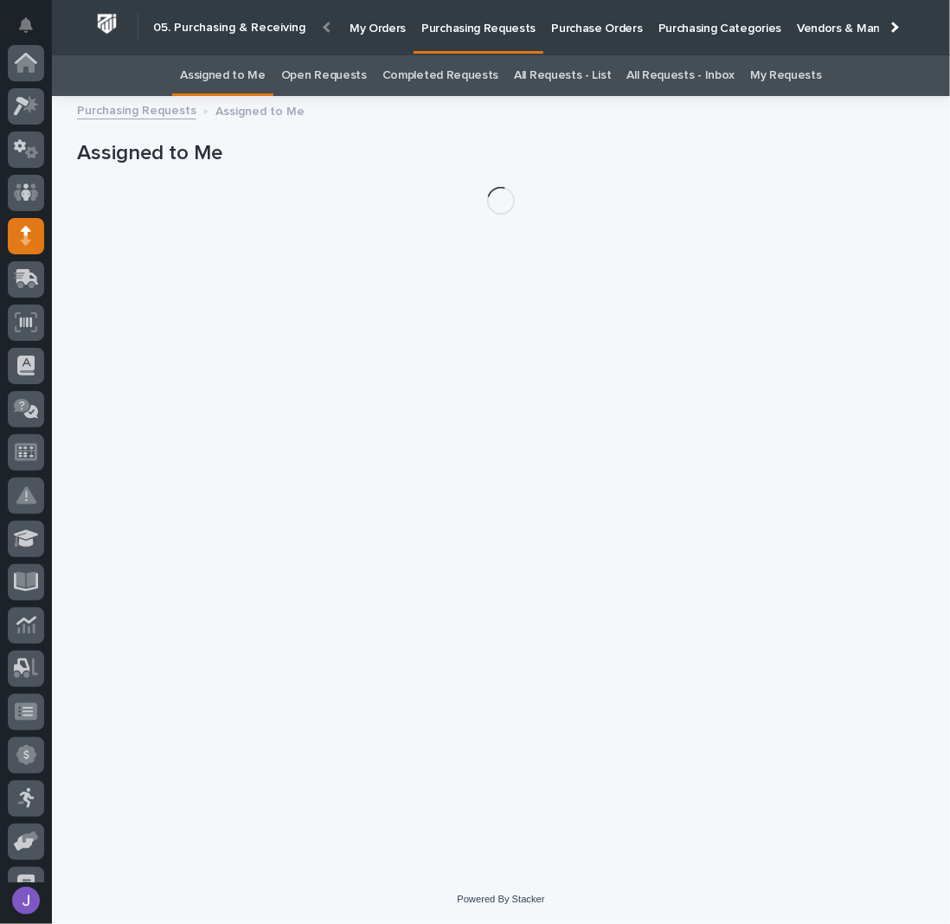
scroll to position [173, 0]
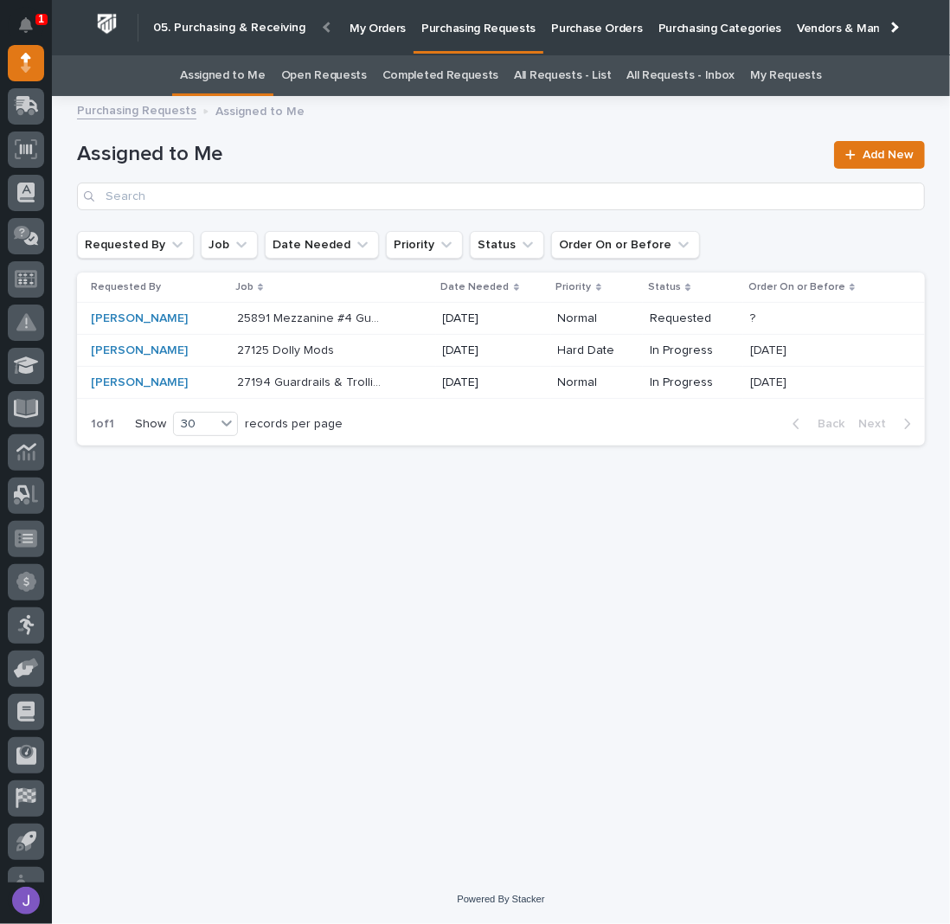
click at [337, 314] on p "25891 Mezzanine #4 Guardrail" at bounding box center [311, 317] width 148 height 18
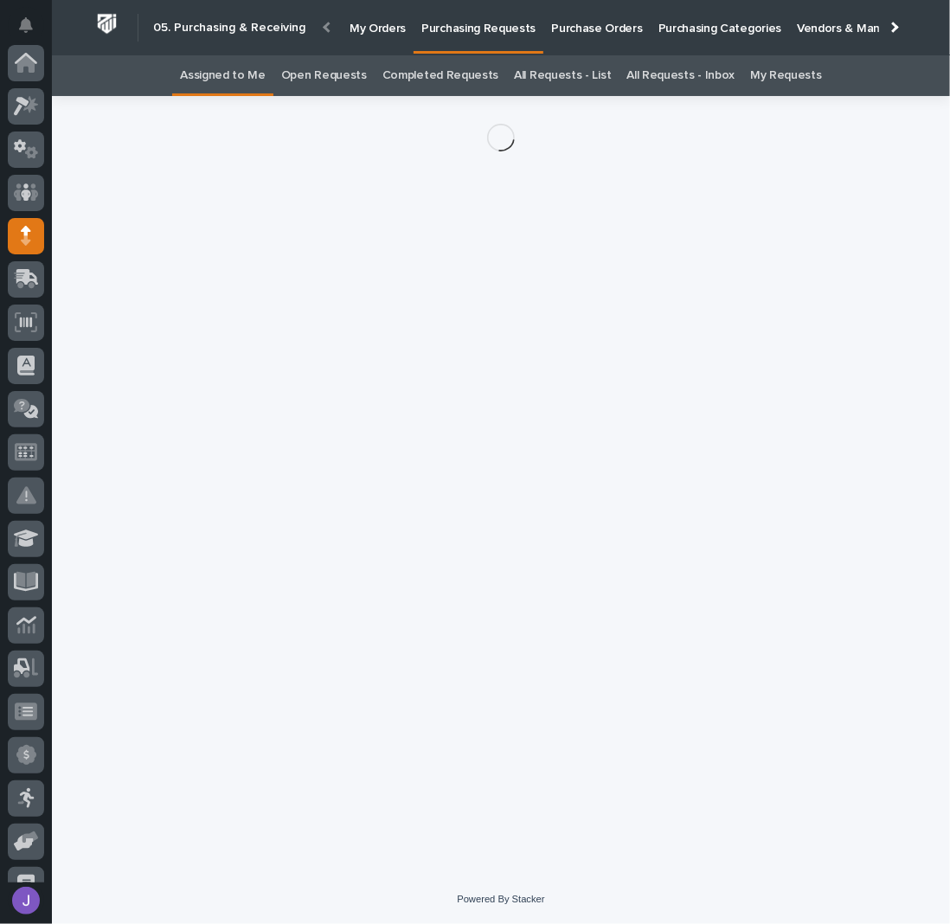
scroll to position [173, 0]
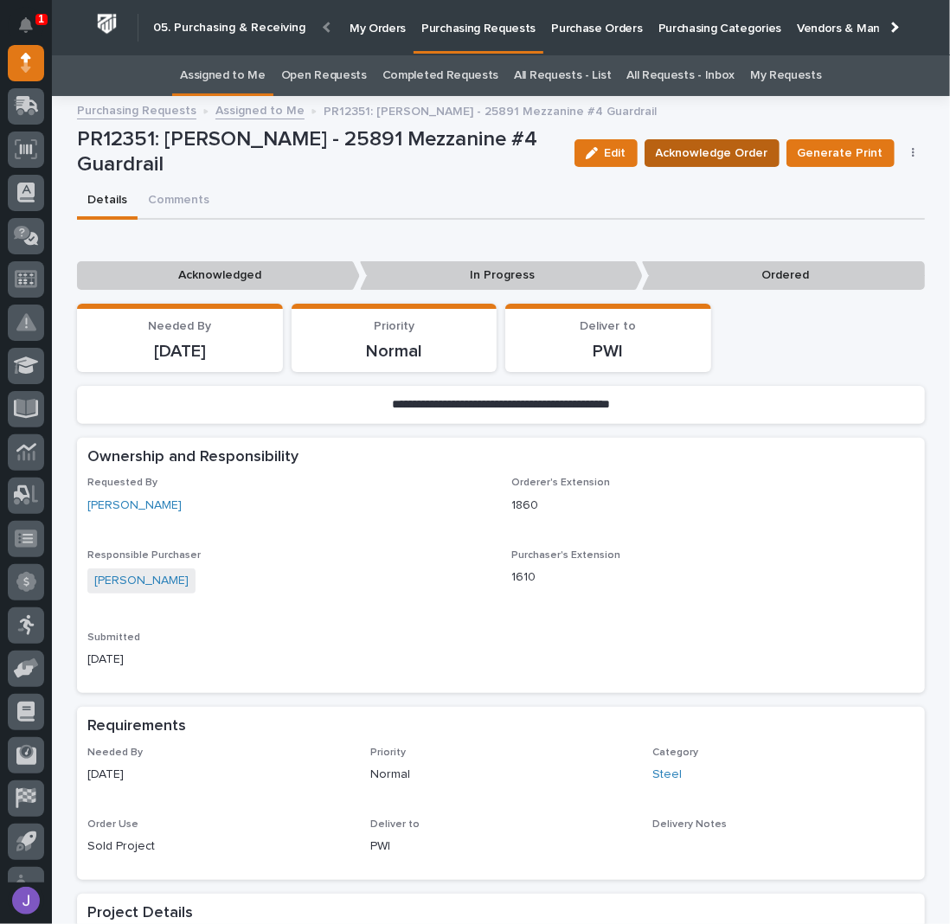
click at [692, 152] on span "Acknowledge Order" at bounding box center [712, 153] width 112 height 21
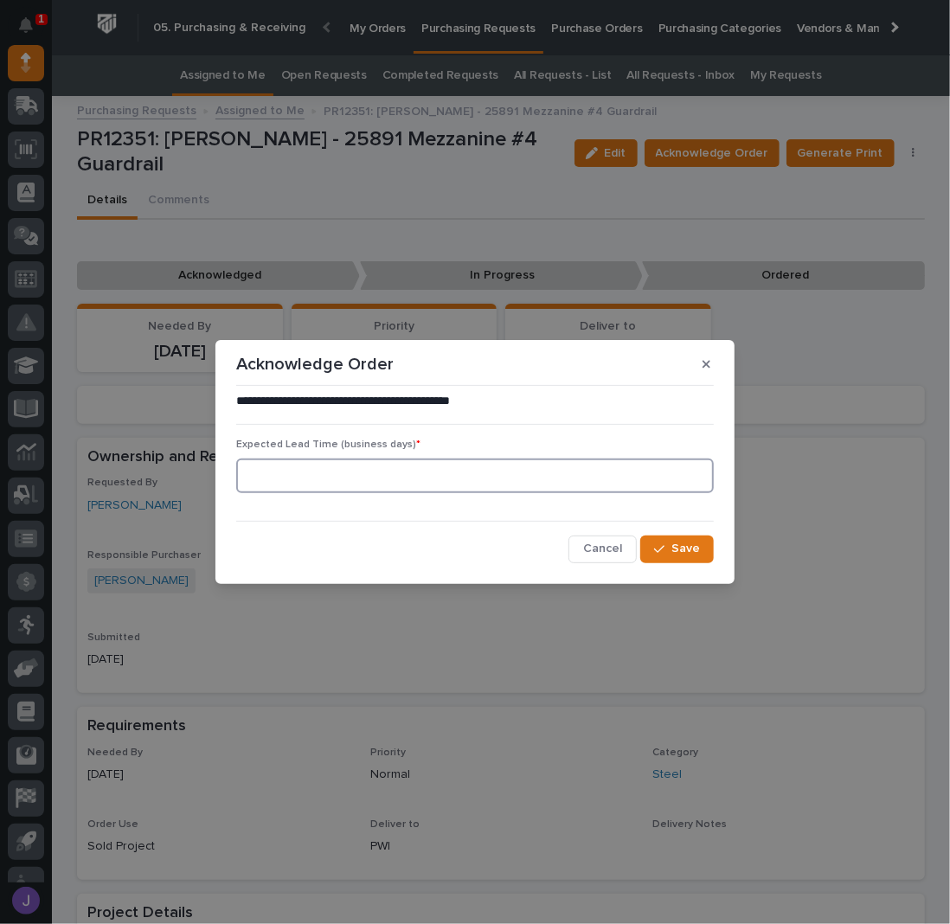
click at [423, 464] on input at bounding box center [474, 475] width 477 height 35
type input "0"
click at [663, 554] on button "Save" at bounding box center [677, 549] width 74 height 28
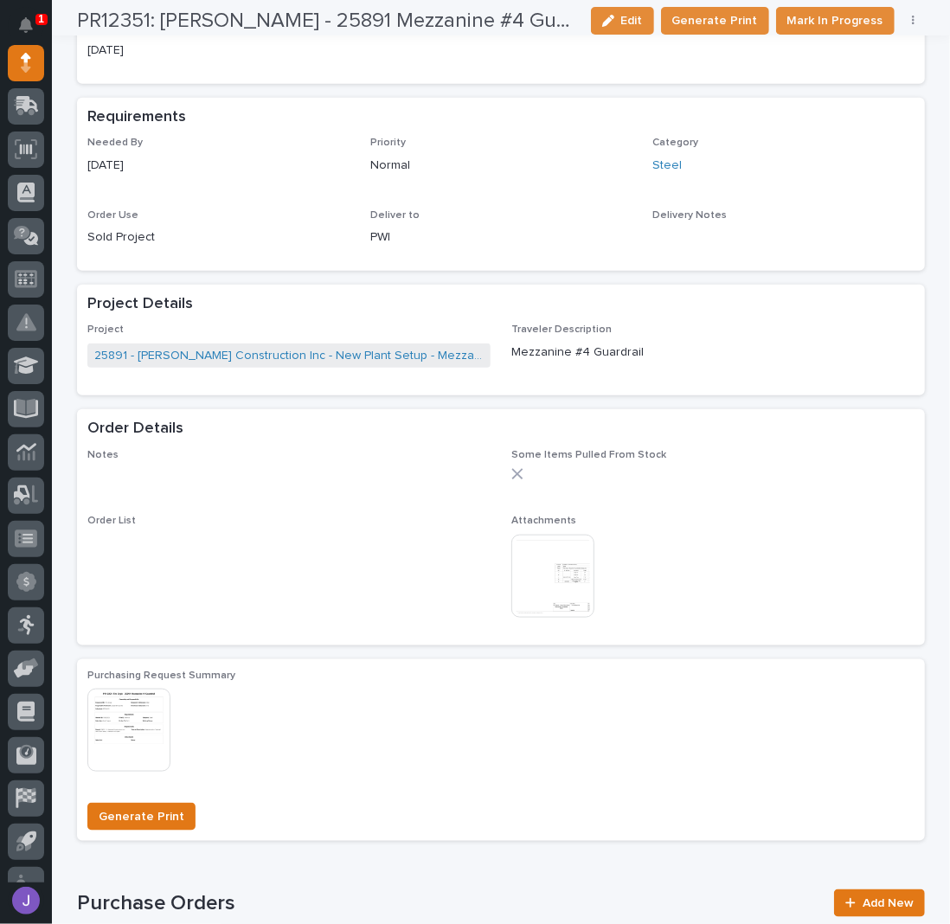
scroll to position [692, 0]
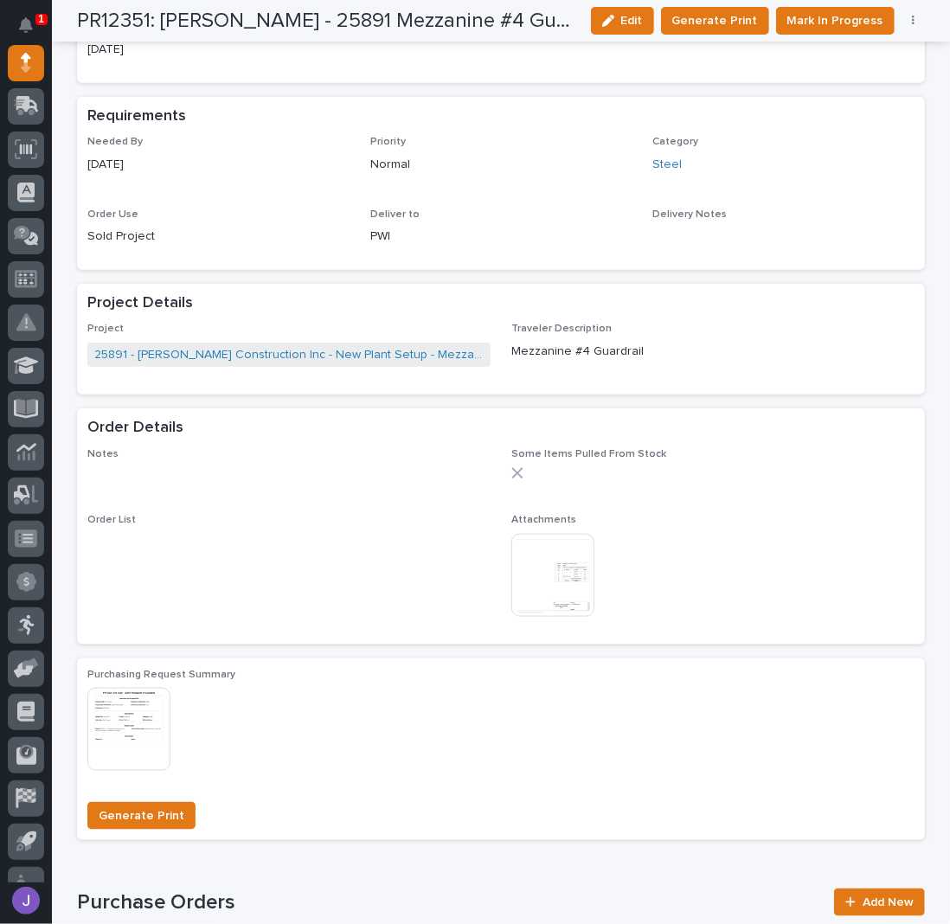
click at [541, 562] on img at bounding box center [552, 575] width 83 height 83
